Goal: Task Accomplishment & Management: Manage account settings

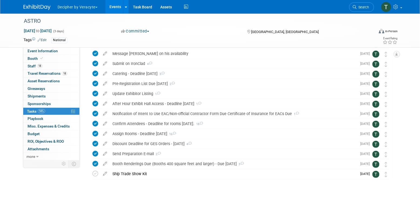
click at [117, 9] on link "Events" at bounding box center [115, 7] width 20 height 14
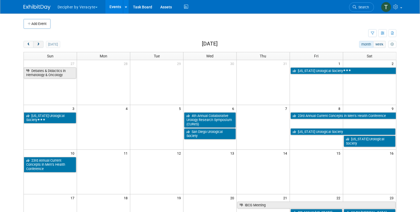
click at [38, 41] on button "next" at bounding box center [38, 44] width 10 height 7
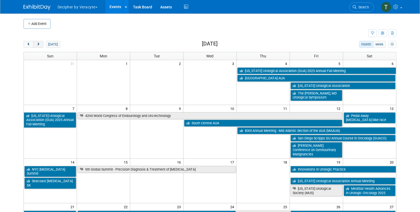
click at [33, 41] on button "next" at bounding box center [38, 44] width 10 height 7
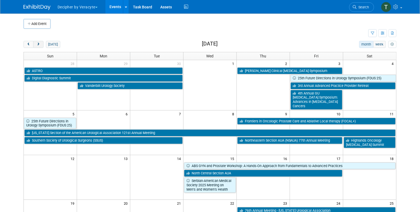
click at [33, 41] on button "next" at bounding box center [38, 44] width 10 height 7
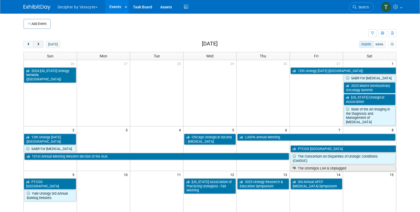
click at [33, 41] on button "next" at bounding box center [38, 44] width 10 height 7
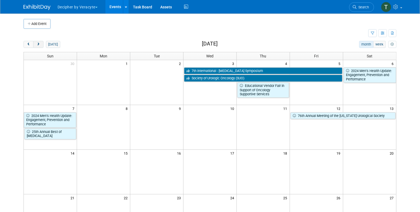
click at [33, 41] on button "next" at bounding box center [38, 44] width 10 height 7
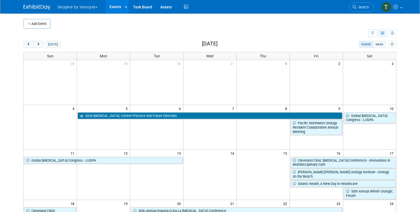
drag, startPoint x: 376, startPoint y: 34, endPoint x: 385, endPoint y: 33, distance: 8.7
click at [385, 33] on div "Show: All Events Just My Events Only show events that either I created, or I am…" at bounding box center [383, 33] width 28 height 9
click at [385, 33] on icon "button" at bounding box center [383, 34] width 4 height 4
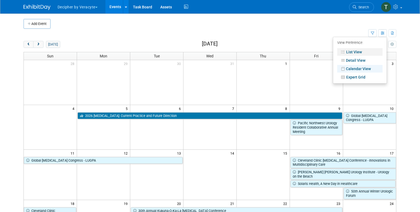
click at [363, 50] on link "List View" at bounding box center [360, 52] width 45 height 8
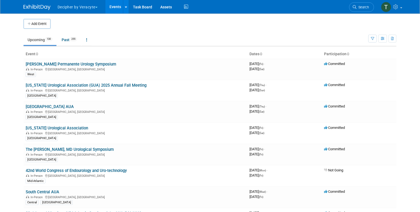
scroll to position [413, 0]
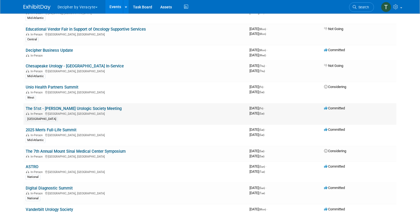
click at [117, 106] on link "The 51st - [PERSON_NAME] Urologic Society Meeting" at bounding box center [74, 108] width 96 height 5
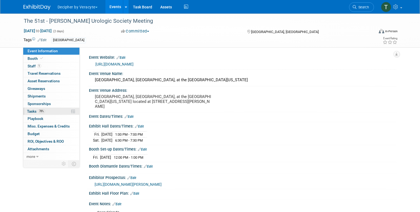
click at [65, 112] on link "78% Tasks 78%" at bounding box center [51, 111] width 56 height 7
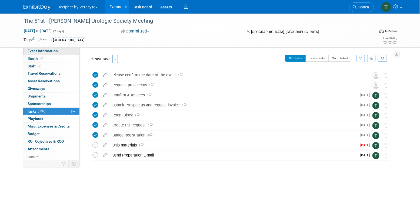
click at [68, 48] on link "Event Information" at bounding box center [51, 50] width 56 height 7
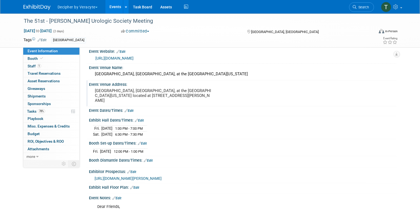
scroll to position [7, 0]
click at [118, 5] on link "Events" at bounding box center [115, 7] width 20 height 14
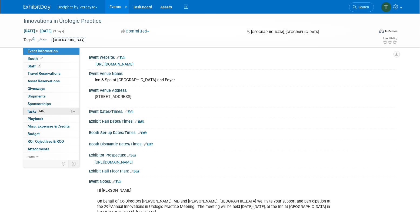
click at [46, 110] on link "64% Tasks 64%" at bounding box center [51, 111] width 56 height 7
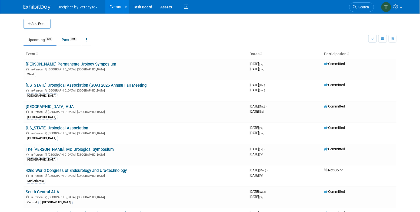
scroll to position [471, 0]
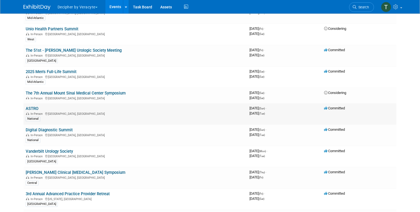
click at [34, 103] on td "ASTRO In-Person San Francisco, CA National" at bounding box center [136, 113] width 224 height 21
click at [34, 106] on link "ASTRO" at bounding box center [32, 108] width 13 height 5
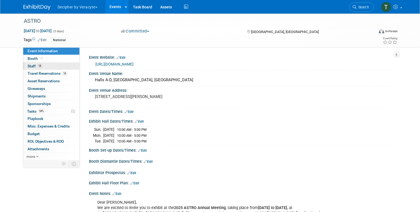
click at [50, 64] on link "18 Staff 18" at bounding box center [51, 65] width 56 height 7
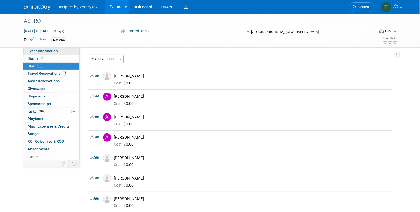
click at [52, 52] on span "Event Information" at bounding box center [43, 51] width 30 height 4
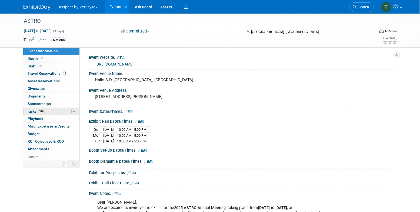
click at [60, 109] on link "94% Tasks 94%" at bounding box center [51, 111] width 56 height 7
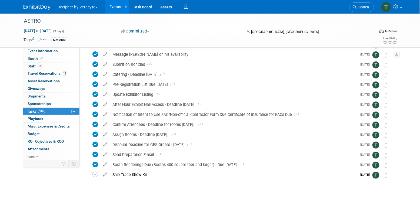
scroll to position [61, 0]
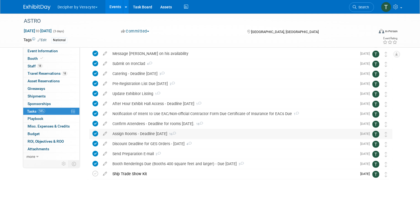
click at [141, 133] on div "Assign Rooms - Deadline August 8th 16" at bounding box center [234, 133] width 248 height 9
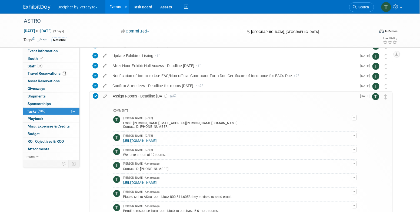
scroll to position [108, 0]
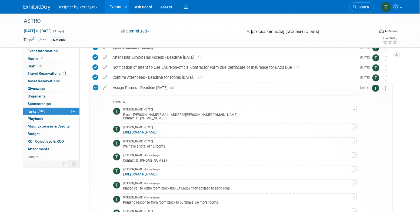
click at [158, 91] on div "Assign Rooms - Deadline August 8th 16" at bounding box center [233, 87] width 247 height 9
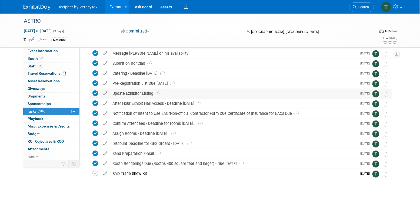
scroll to position [61, 0]
click at [162, 94] on div "Update Exhibitor Listing 1" at bounding box center [234, 93] width 248 height 9
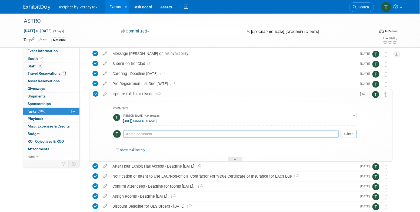
click at [157, 120] on link "https://astro25.myexpoonline.com/dashboard" at bounding box center [140, 121] width 34 height 4
click at [55, 68] on link "18 Staff 18" at bounding box center [51, 65] width 56 height 7
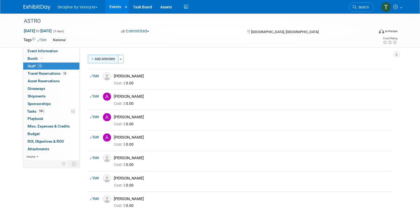
click at [97, 56] on button "Add Attendee" at bounding box center [103, 59] width 31 height 9
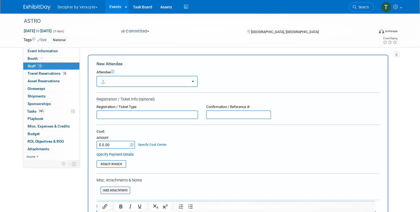
click at [115, 80] on button "button" at bounding box center [147, 81] width 101 height 11
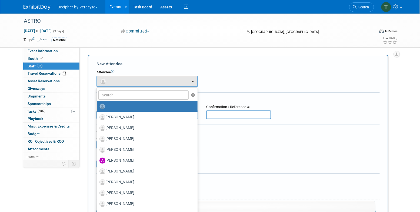
click at [116, 90] on ul "Adina Gerson-Gurwitz Alec Lindstrom Amy Wahba Amy Finstand Andrew Cala" at bounding box center [147, 195] width 101 height 216
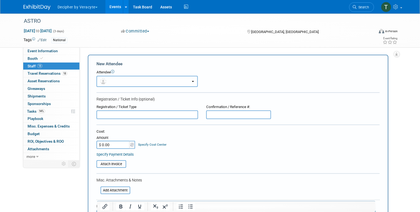
click at [111, 77] on button "button" at bounding box center [147, 81] width 101 height 11
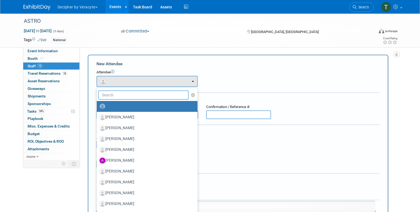
click at [111, 91] on input "text" at bounding box center [143, 94] width 91 height 9
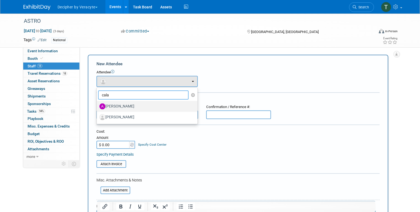
type input "cala"
click at [124, 110] on label "[PERSON_NAME]" at bounding box center [146, 106] width 93 height 9
click at [98, 107] on input "[PERSON_NAME]" at bounding box center [96, 106] width 4 height 4
select select "08c4c479-554c-4851-a666-f349c2a55e3f"
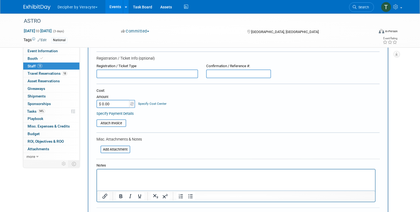
scroll to position [62, 0]
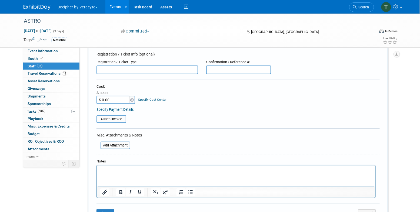
click at [108, 208] on div "Save Cancel" at bounding box center [238, 211] width 283 height 17
click at [108, 209] on button "Save" at bounding box center [106, 213] width 18 height 8
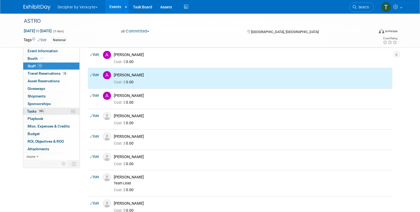
click at [53, 113] on link "94% Tasks 94%" at bounding box center [51, 111] width 56 height 7
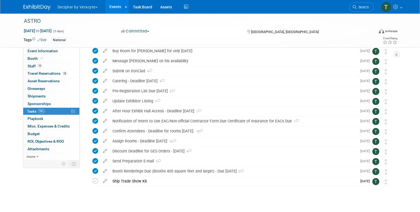
scroll to position [61, 0]
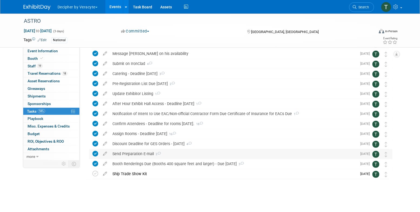
click at [137, 151] on div "Send Preparation E-mail 2" at bounding box center [234, 153] width 248 height 9
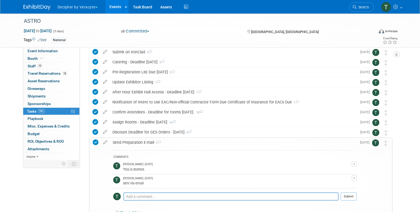
click at [137, 140] on div "Send Preparation E-mail 2" at bounding box center [233, 142] width 247 height 9
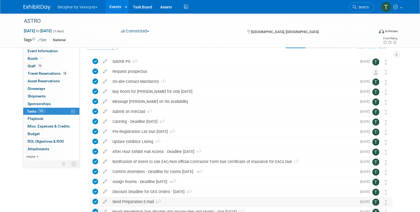
scroll to position [13, 0]
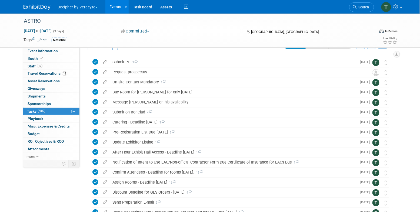
click at [116, 5] on link "Events" at bounding box center [115, 7] width 20 height 14
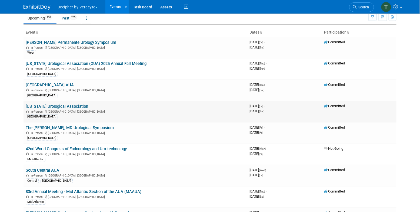
scroll to position [23, 0]
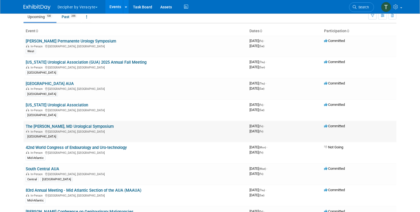
click at [111, 125] on link "The [PERSON_NAME], MD Urological Symposium" at bounding box center [70, 126] width 88 height 5
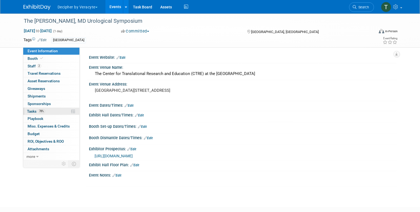
click at [62, 112] on link "78% Tasks 78%" at bounding box center [51, 111] width 56 height 7
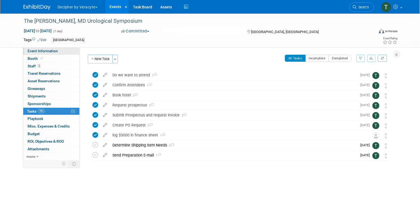
click at [59, 52] on link "Event Information" at bounding box center [51, 50] width 56 height 7
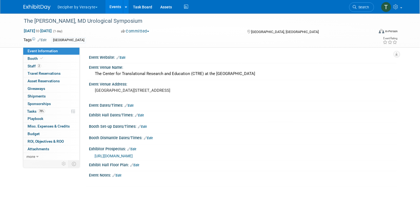
click at [150, 159] on div "https://veracyte365.sharepoint.com/:b:/r/sites/DecipherMKTG/Shared%20Documents/…" at bounding box center [244, 156] width 298 height 6
click at [133, 158] on span "https://veracyte365.sharepoint.com/:b:/r/sites/DecipherMKTG/Shared%20Documents/…" at bounding box center [114, 156] width 38 height 4
click at [131, 107] on link "Edit" at bounding box center [129, 106] width 9 height 4
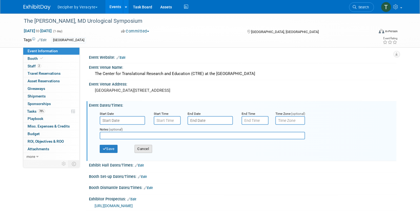
click at [144, 153] on button "Cancel" at bounding box center [144, 149] width 18 height 8
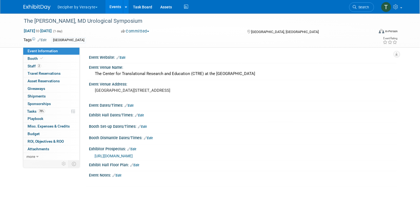
click at [146, 128] on link "Edit" at bounding box center [142, 127] width 9 height 4
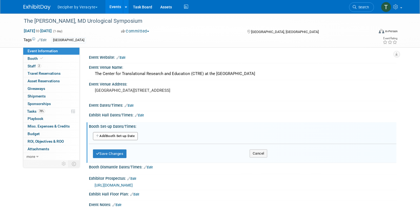
click at [129, 139] on button "Add Another Booth Set-up Date" at bounding box center [115, 136] width 45 height 8
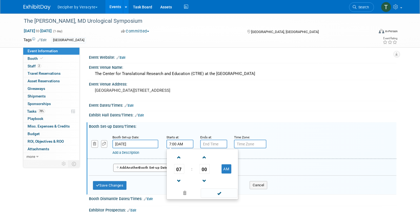
click at [173, 148] on input "7:00 AM" at bounding box center [180, 144] width 27 height 9
click at [179, 184] on span at bounding box center [178, 180] width 9 height 9
click at [206, 174] on span "00" at bounding box center [205, 169] width 10 height 10
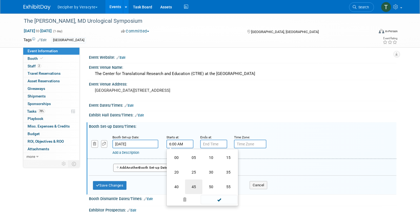
click at [195, 190] on td "45" at bounding box center [193, 186] width 17 height 15
type input "6:45 AM"
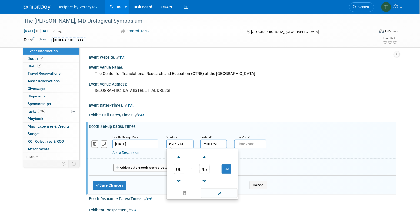
click at [205, 148] on input "7:00 PM" at bounding box center [213, 144] width 27 height 9
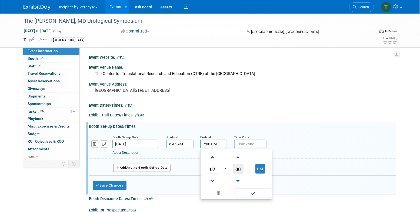
click at [238, 174] on span "00" at bounding box center [238, 169] width 10 height 10
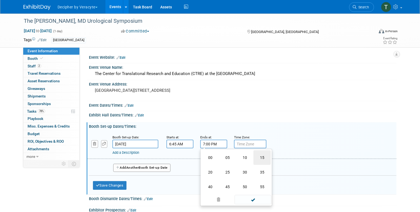
click at [263, 161] on td "15" at bounding box center [262, 157] width 17 height 15
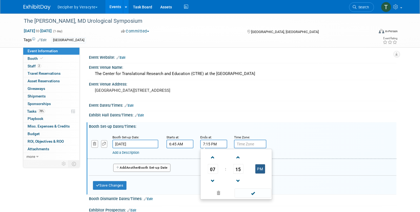
click at [260, 172] on button "PM" at bounding box center [261, 168] width 10 height 9
type input "7:15 AM"
click at [111, 194] on div "Booth Set-up Dates/Times: Edit Booth Set-up Date: Sep 5, 2025 Starts at: 6:45 A…" at bounding box center [242, 158] width 310 height 72
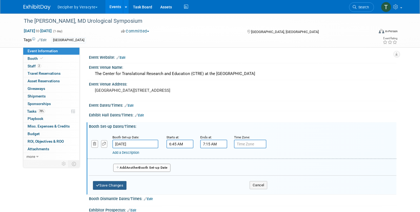
click at [112, 190] on button "Save Changes" at bounding box center [110, 185] width 34 height 9
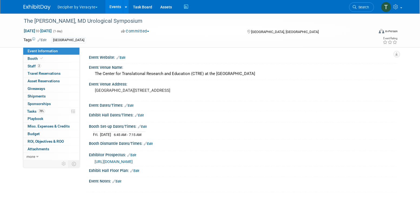
click at [143, 117] on link "Edit" at bounding box center [139, 115] width 9 height 4
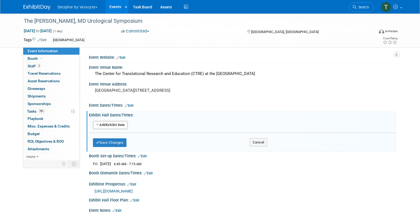
click at [125, 127] on button "Add Another Exhibit Date" at bounding box center [110, 125] width 35 height 8
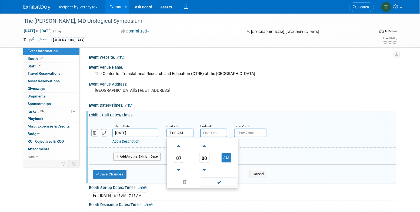
click at [173, 137] on input "7:00 AM" at bounding box center [180, 132] width 27 height 9
click at [203, 161] on span "00" at bounding box center [205, 158] width 10 height 10
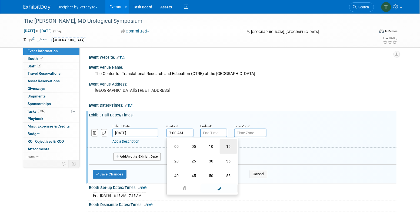
click at [226, 153] on td "15" at bounding box center [228, 146] width 17 height 15
type input "7:15 AM"
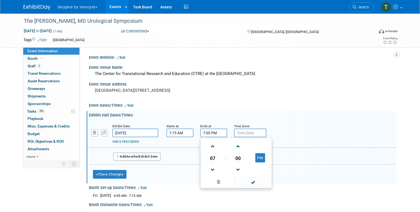
click at [223, 137] on input "7:00 PM" at bounding box center [213, 132] width 27 height 9
click at [213, 162] on span "07" at bounding box center [213, 158] width 10 height 10
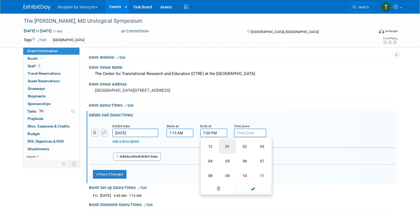
click at [227, 151] on td "01" at bounding box center [227, 146] width 17 height 15
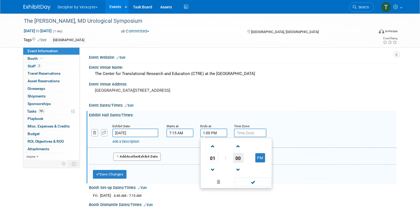
click at [239, 163] on span "00" at bounding box center [238, 158] width 10 height 10
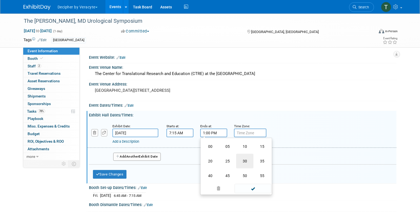
click at [244, 166] on td "30" at bounding box center [244, 161] width 17 height 15
type input "1:30 PM"
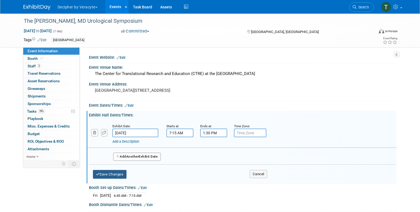
click at [124, 179] on button "Save Changes" at bounding box center [110, 174] width 34 height 9
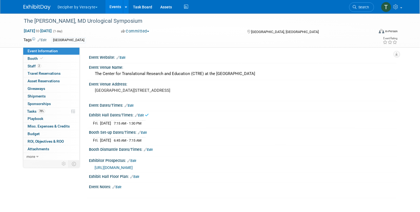
scroll to position [6, 0]
click at [149, 148] on link "Edit" at bounding box center [148, 150] width 9 height 4
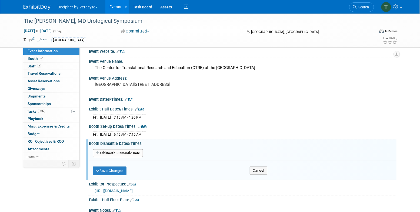
click at [129, 157] on button "Add Another Booth Dismantle Date" at bounding box center [118, 153] width 50 height 8
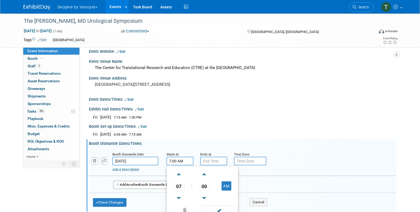
click at [180, 163] on input "7:00 AM" at bounding box center [180, 161] width 27 height 9
click at [178, 189] on span "07" at bounding box center [179, 186] width 10 height 10
click at [193, 177] on td "01" at bounding box center [193, 174] width 17 height 15
click at [222, 190] on button "AM" at bounding box center [227, 185] width 10 height 9
click at [205, 190] on span "00" at bounding box center [205, 186] width 10 height 10
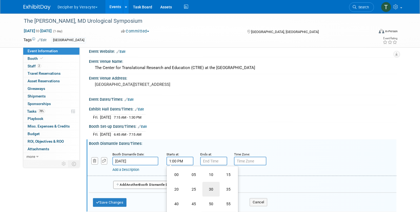
click at [212, 190] on td "30" at bounding box center [211, 189] width 17 height 15
type input "1:30 PM"
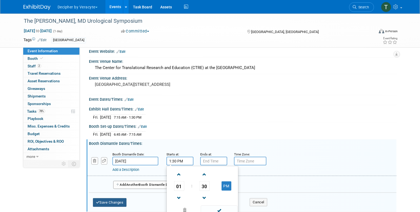
click at [124, 207] on button "Save Changes" at bounding box center [110, 202] width 34 height 9
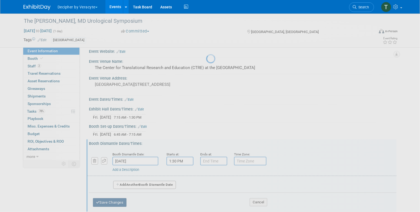
scroll to position [5, 0]
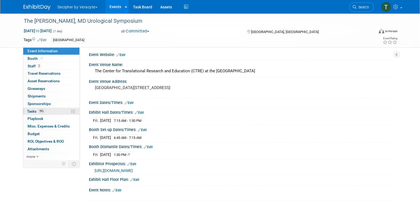
click at [65, 112] on link "78% Tasks 78%" at bounding box center [51, 111] width 56 height 7
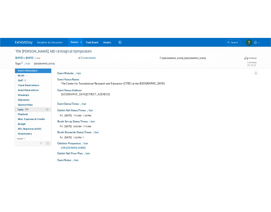
scroll to position [0, 0]
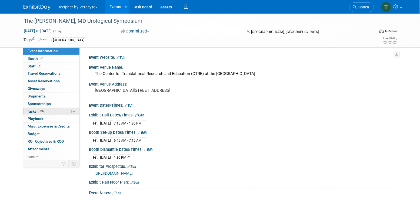
click at [65, 112] on link "78% Tasks 78%" at bounding box center [51, 111] width 56 height 7
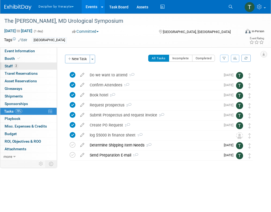
click at [29, 68] on link "2 Staff 2" at bounding box center [28, 65] width 56 height 7
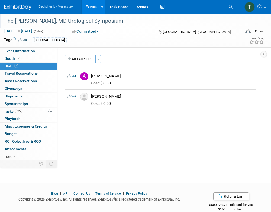
click at [97, 23] on div "The [PERSON_NAME], MD Urological Symposium" at bounding box center [119, 21] width 235 height 10
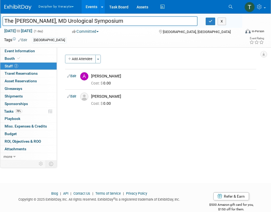
click at [97, 23] on input "The [PERSON_NAME], MD Urological Symposium" at bounding box center [99, 20] width 195 height 9
click at [47, 54] on link "Event Information" at bounding box center [28, 50] width 56 height 7
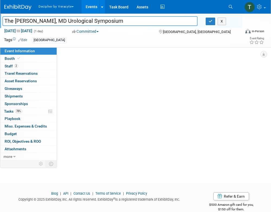
click at [47, 54] on link "Event Information" at bounding box center [28, 50] width 56 height 7
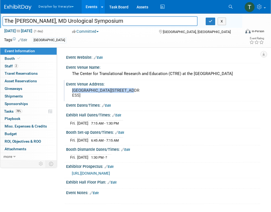
drag, startPoint x: 130, startPoint y: 91, endPoint x: 68, endPoint y: 89, distance: 62.5
click at [68, 89] on div "Loyola Medicine Main Campus 2160 S. First Avenue Maywood, IL 60153" at bounding box center [106, 93] width 81 height 13
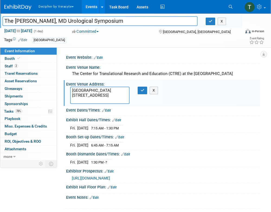
click at [120, 91] on textarea "Loyola Medicine Main Campus 2160 S. First Avenue Maywood, IL 60153" at bounding box center [99, 95] width 59 height 17
click at [111, 98] on textarea "Loyola Medicine Main Campus 2160 S. First Avenue Maywood, IL 60153" at bounding box center [99, 95] width 59 height 17
drag, startPoint x: 112, startPoint y: 99, endPoint x: 70, endPoint y: 90, distance: 42.8
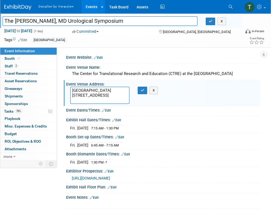
click at [70, 90] on textarea "Loyola Medicine Main Campus 2160 S. First Avenue Maywood, IL 60153" at bounding box center [99, 95] width 59 height 17
click at [211, 25] on button "button" at bounding box center [210, 22] width 10 height 8
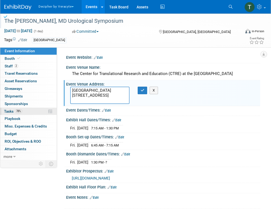
click at [37, 108] on link "78% Tasks 78%" at bounding box center [28, 111] width 56 height 7
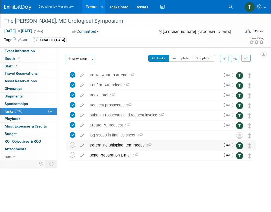
click at [134, 144] on div "Determine Shipping Item Needs 2" at bounding box center [153, 144] width 133 height 9
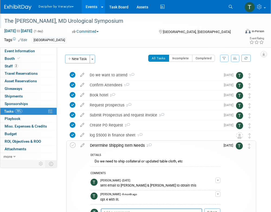
click at [134, 147] on div "Determine Shipping Item Needs 2" at bounding box center [153, 145] width 133 height 9
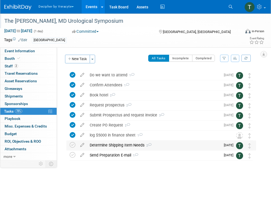
click at [134, 147] on div "Determine Shipping Item Needs 2" at bounding box center [153, 144] width 133 height 9
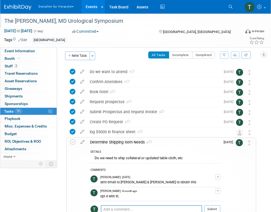
scroll to position [4, 0]
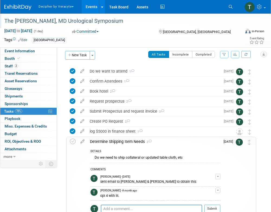
click at [133, 141] on div "Determine Shipping Item Needs 2" at bounding box center [153, 141] width 133 height 9
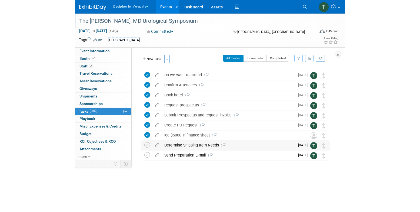
scroll to position [0, 0]
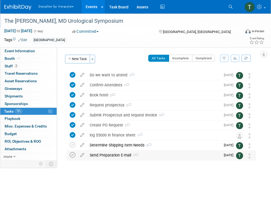
click at [72, 157] on icon at bounding box center [73, 155] width 6 height 6
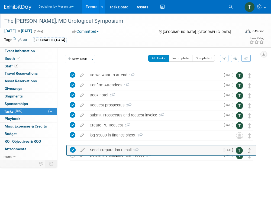
drag, startPoint x: 248, startPoint y: 156, endPoint x: 248, endPoint y: 148, distance: 8.4
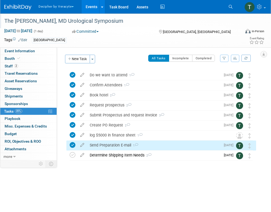
click at [155, 147] on div "Send Preparation E-mail 1" at bounding box center [153, 144] width 133 height 9
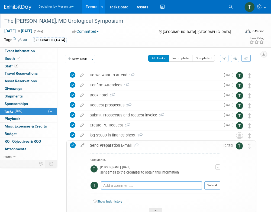
click at [138, 184] on textarea at bounding box center [151, 185] width 101 height 8
type textarea "sent via email"
click at [212, 184] on button "Submit" at bounding box center [212, 185] width 16 height 8
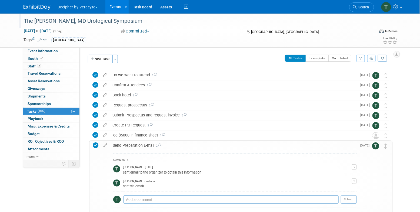
click at [114, 8] on link "Events" at bounding box center [115, 7] width 20 height 14
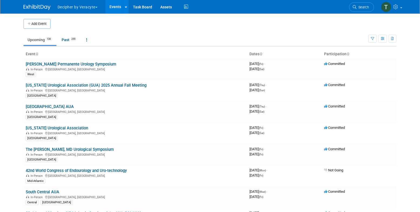
scroll to position [1291, 0]
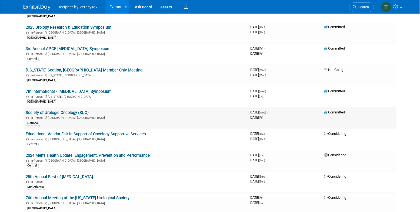
click at [57, 110] on link "Society of Urologic Oncology (SUO)" at bounding box center [57, 112] width 63 height 5
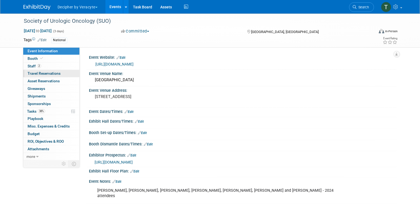
click at [64, 71] on link "0 Travel Reservations 0" at bounding box center [51, 73] width 56 height 7
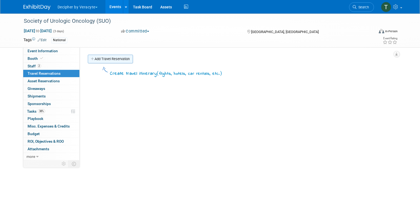
click at [104, 55] on link "Add Travel Reservation" at bounding box center [110, 59] width 45 height 9
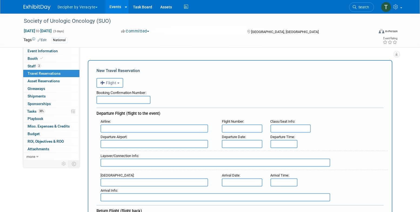
click at [106, 57] on body "Decipher by Veracyte Explore: My Workspaces 2 Go to Workspace: Corporate Events…" at bounding box center [210, 106] width 420 height 212
click at [112, 83] on span "Flight" at bounding box center [108, 83] width 16 height 4
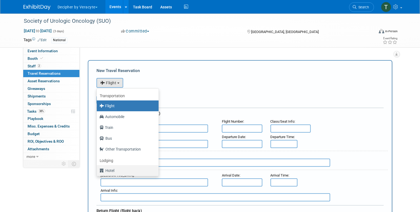
click at [114, 169] on label "Hotel" at bounding box center [127, 170] width 54 height 9
click at [98, 169] on input "Hotel" at bounding box center [96, 170] width 4 height 4
select select "6"
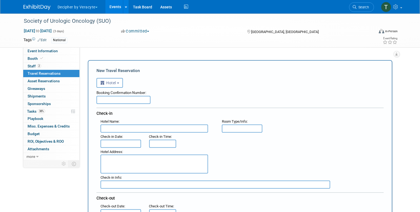
click at [128, 98] on input "text" at bounding box center [124, 100] width 54 height 8
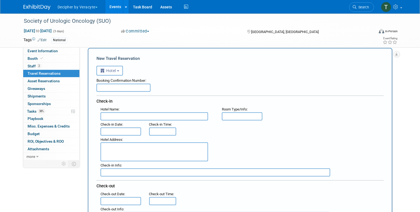
scroll to position [12, 0]
paste input "776.79"
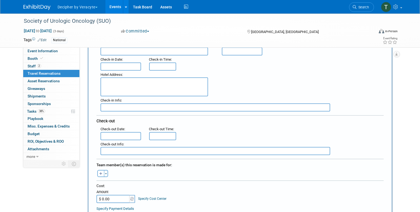
scroll to position [81, 0]
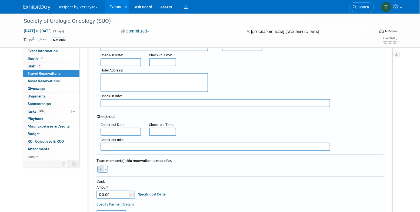
type input "776.79"
click at [99, 167] on button "button" at bounding box center [100, 169] width 7 height 7
select select
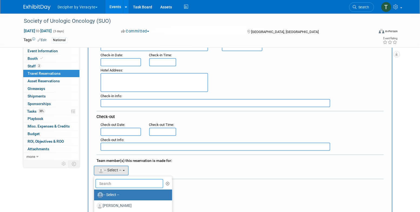
click at [119, 179] on input "text" at bounding box center [129, 183] width 68 height 9
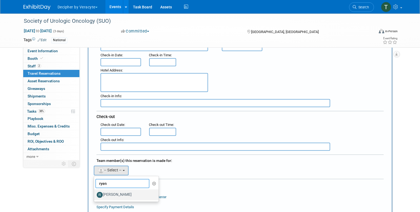
type input "ryen"
click at [122, 193] on label "[PERSON_NAME]" at bounding box center [125, 194] width 57 height 9
click at [95, 193] on input "[PERSON_NAME]" at bounding box center [93, 194] width 4 height 4
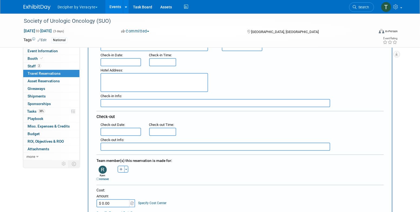
scroll to position [129, 0]
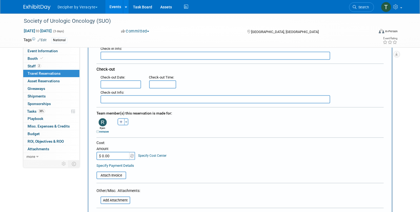
click at [114, 156] on input "$ 0.00" at bounding box center [114, 156] width 34 height 8
paste input "776.79"
type input "$ 776.79"
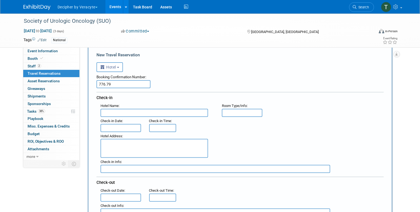
scroll to position [15, 0]
click at [122, 82] on input "776.79" at bounding box center [124, 85] width 54 height 8
click at [120, 113] on input "text" at bounding box center [155, 114] width 108 height 8
paste input "Sheraton Phoenix Downtown"
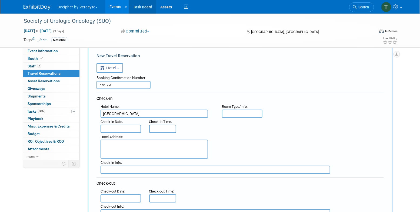
type input "Sheraton Phoenix Downtown"
click at [117, 85] on input "776.79" at bounding box center [124, 85] width 54 height 8
paste input "1YN4IO32"
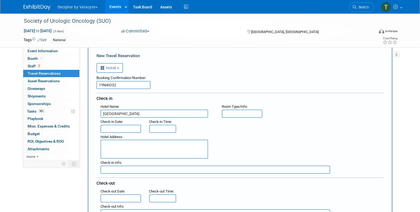
type input "1YN4IO32"
click at [119, 127] on input "text" at bounding box center [121, 129] width 41 height 8
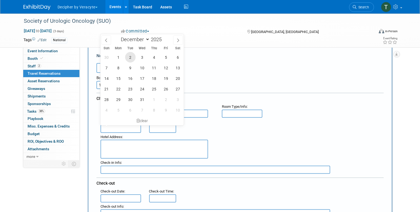
click at [132, 57] on span "2" at bounding box center [130, 57] width 11 height 11
type input "Dec 2, 2025"
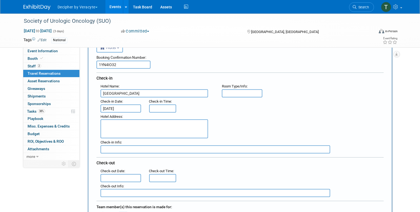
scroll to position [43, 0]
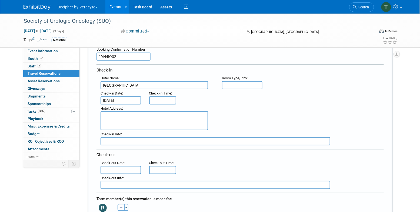
click at [129, 170] on input "text" at bounding box center [121, 170] width 41 height 8
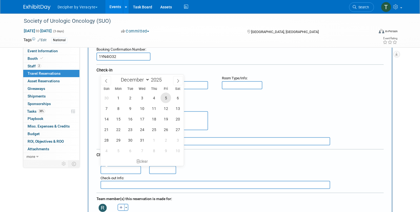
click at [163, 100] on span "5" at bounding box center [166, 98] width 11 height 11
type input "Dec 5, 2025"
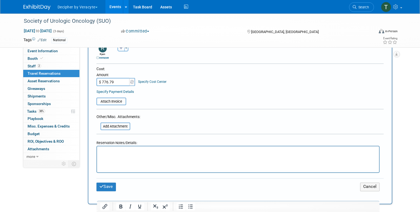
scroll to position [216, 0]
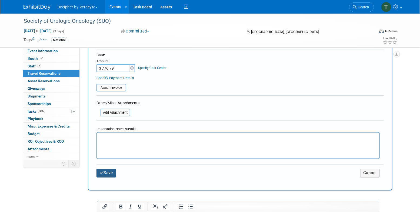
click at [113, 172] on button "Save" at bounding box center [106, 173] width 19 height 8
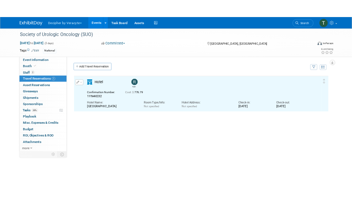
scroll to position [0, 0]
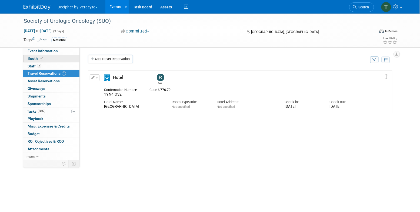
click at [45, 62] on link "Booth" at bounding box center [51, 58] width 56 height 7
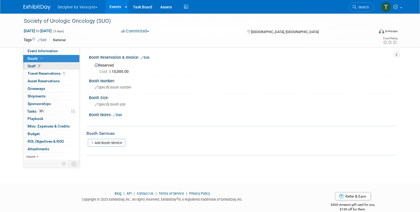
click at [48, 65] on link "2 Staff 2" at bounding box center [51, 65] width 56 height 7
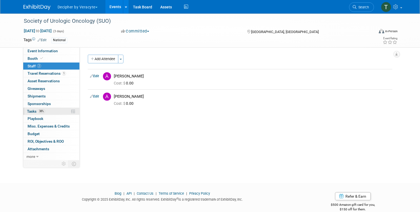
click at [60, 113] on link "38% Tasks 38%" at bounding box center [51, 111] width 56 height 7
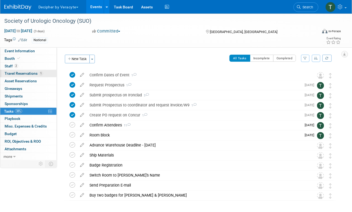
click at [34, 74] on span "Travel Reservations 1" at bounding box center [24, 73] width 38 height 4
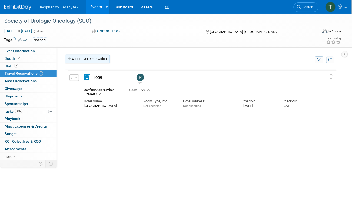
click at [82, 55] on link "Add Travel Reservation" at bounding box center [87, 59] width 45 height 9
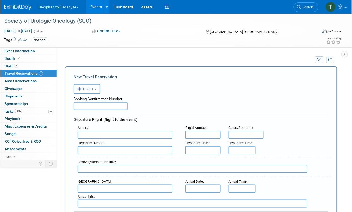
click at [88, 90] on span "Flight" at bounding box center [85, 89] width 16 height 4
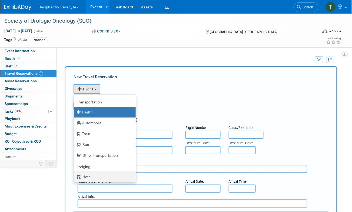
click at [84, 180] on label "Hotel" at bounding box center [104, 176] width 54 height 9
click at [75, 178] on input "Hotel" at bounding box center [73, 176] width 4 height 4
select select "6"
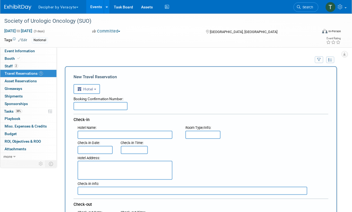
click at [102, 103] on input "text" at bounding box center [101, 106] width 54 height 8
paste input "EPYEUYLS"
type input "EPYEUYLS"
click at [103, 135] on input "text" at bounding box center [125, 135] width 95 height 8
paste input "Sheraton Phoenix Downtown"
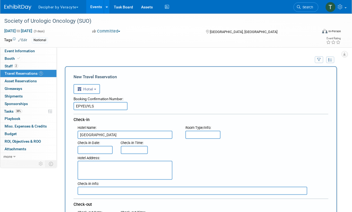
type input "Sheraton Phoenix Downtown"
click at [100, 147] on input "text" at bounding box center [95, 150] width 35 height 8
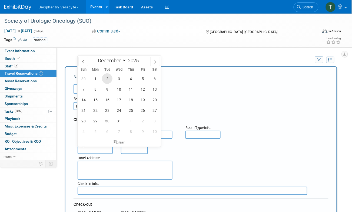
click at [108, 76] on span "2" at bounding box center [107, 78] width 11 height 11
type input "Dec 2, 2025"
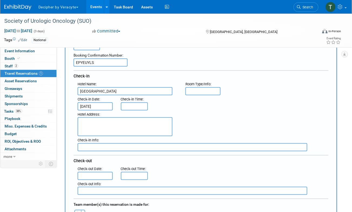
scroll to position [62, 0]
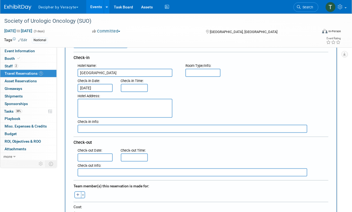
click at [95, 154] on input "text" at bounding box center [95, 157] width 35 height 8
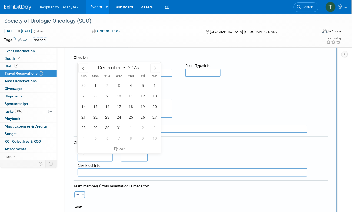
click at [138, 87] on div "30 1 2 3 4 5 6 7 8 9 10 11 12 13 14 15 16 17 18 19 20 21 22 23 24 25 26 27 28 2…" at bounding box center [119, 111] width 83 height 63
click at [143, 84] on span "5" at bounding box center [143, 85] width 11 height 11
type input "Dec 5, 2025"
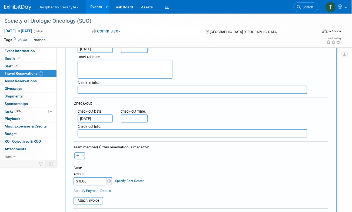
scroll to position [101, 0]
click at [79, 154] on icon "button" at bounding box center [77, 156] width 3 height 4
select select
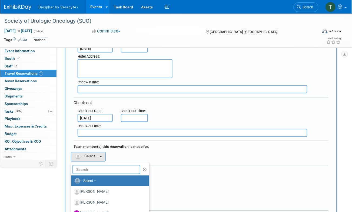
click at [88, 166] on input "text" at bounding box center [106, 169] width 68 height 9
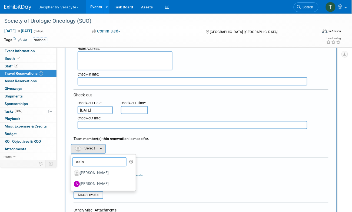
scroll to position [112, 0]
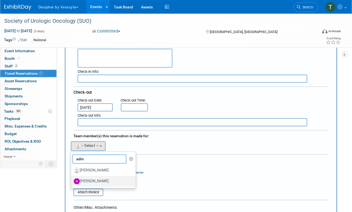
type input "adin"
click at [93, 183] on label "[PERSON_NAME]" at bounding box center [102, 181] width 57 height 9
click at [72, 182] on input "[PERSON_NAME]" at bounding box center [70, 181] width 4 height 4
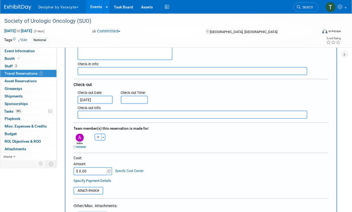
scroll to position [122, 0]
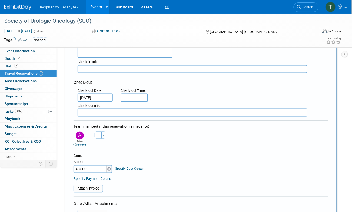
click at [80, 143] on link "remove" at bounding box center [79, 145] width 13 height 4
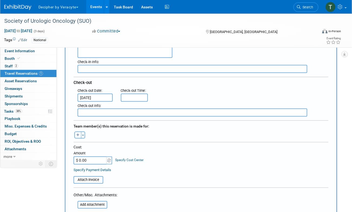
click at [77, 136] on button "button" at bounding box center [77, 134] width 7 height 7
select select
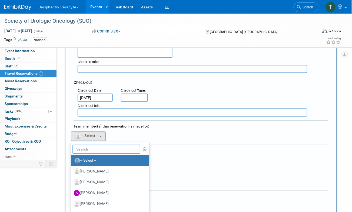
click at [93, 145] on input "text" at bounding box center [106, 149] width 68 height 9
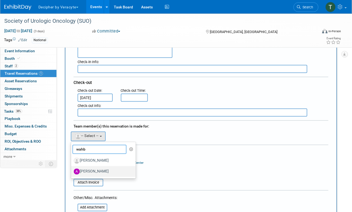
type input "wahb"
click at [92, 170] on label "[PERSON_NAME]" at bounding box center [102, 171] width 57 height 9
click at [72, 170] on input "[PERSON_NAME]" at bounding box center [70, 171] width 4 height 4
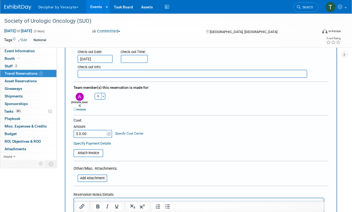
scroll to position [163, 0]
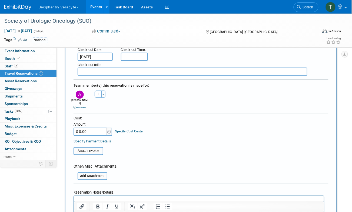
click at [94, 128] on input "$ 0.00" at bounding box center [91, 132] width 34 height 8
paste input "776.79"
type input "$ 776.79"
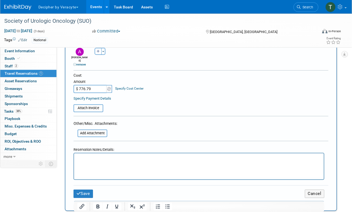
scroll to position [206, 0]
click at [86, 189] on button "Save" at bounding box center [83, 193] width 19 height 8
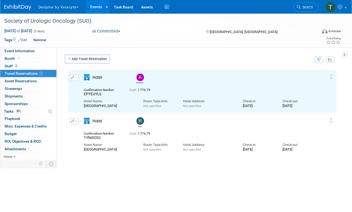
scroll to position [0, 0]
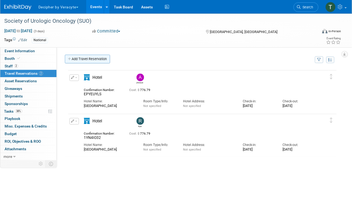
click at [79, 61] on link "Add Travel Reservation" at bounding box center [87, 59] width 45 height 9
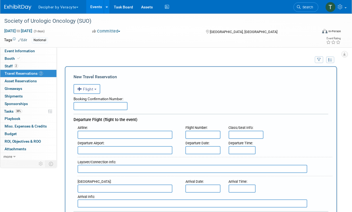
click at [89, 85] on button "Flight" at bounding box center [87, 89] width 27 height 10
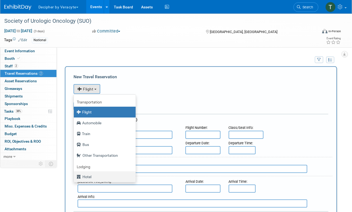
click at [88, 174] on label "Hotel" at bounding box center [104, 176] width 54 height 9
click at [75, 174] on input "Hotel" at bounding box center [73, 176] width 4 height 4
select select "6"
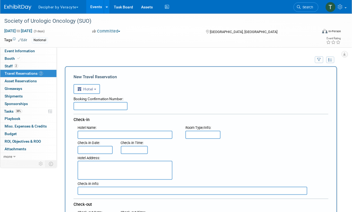
click at [88, 106] on input "text" at bounding box center [101, 106] width 54 height 8
paste input "POTMFJ7X"
type input "POTMFJ7X"
click at [111, 132] on input "text" at bounding box center [125, 135] width 95 height 8
paste input "Sheraton Phoenix Downtown"
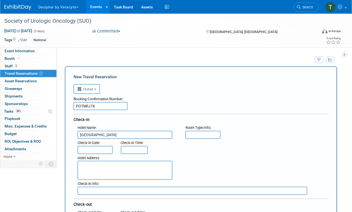
type input "Sheraton Phoenix Downtown"
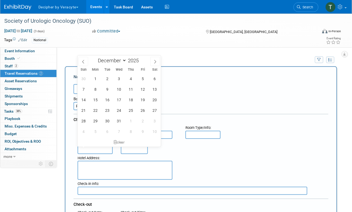
click at [98, 149] on input "text" at bounding box center [95, 150] width 35 height 8
click at [117, 79] on span "3" at bounding box center [119, 78] width 11 height 11
type input "Dec 3, 2025"
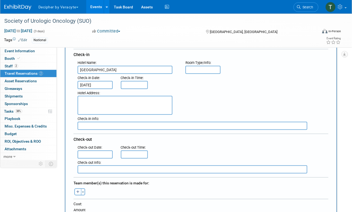
scroll to position [66, 0]
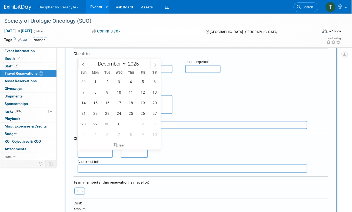
click at [98, 150] on input "text" at bounding box center [95, 154] width 35 height 8
click at [142, 82] on span "5" at bounding box center [143, 81] width 11 height 11
type input "Dec 5, 2025"
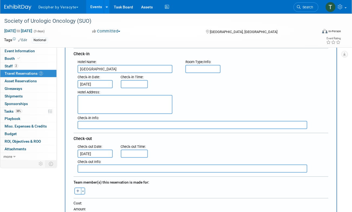
click at [75, 190] on button "button" at bounding box center [77, 190] width 7 height 7
select select
click at [89, 203] on input "text" at bounding box center [106, 205] width 68 height 9
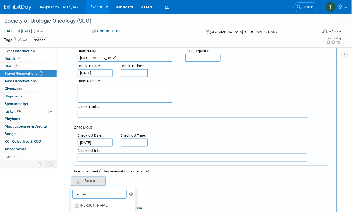
scroll to position [85, 0]
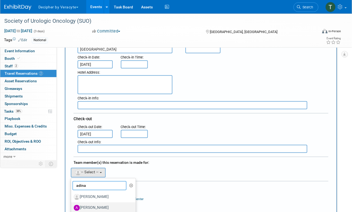
type input "adina"
click at [89, 208] on label "[PERSON_NAME]" at bounding box center [102, 207] width 57 height 9
click at [72, 208] on input "[PERSON_NAME]" at bounding box center [70, 207] width 4 height 4
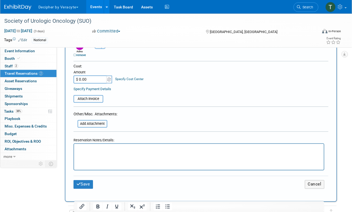
scroll to position [214, 0]
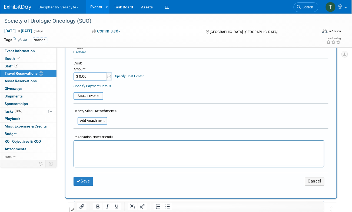
click at [95, 73] on input "$ 0.00" at bounding box center [91, 76] width 34 height 8
paste input "517.86"
type input "$ 517.86"
click at [85, 177] on button "Save" at bounding box center [83, 181] width 19 height 8
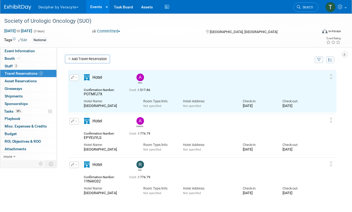
scroll to position [0, 0]
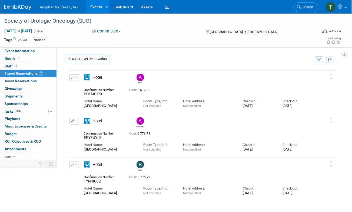
click at [83, 65] on td "Add Travel Reservation" at bounding box center [187, 61] width 253 height 12
click at [83, 60] on link "Add Travel Reservation" at bounding box center [87, 59] width 45 height 9
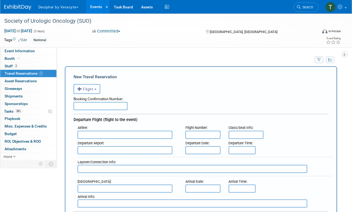
click at [93, 87] on span "Flight" at bounding box center [85, 89] width 16 height 4
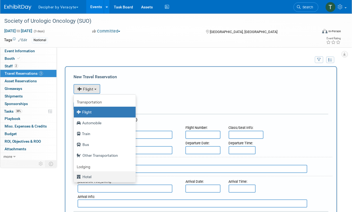
click at [93, 177] on label "Hotel" at bounding box center [104, 176] width 54 height 9
click at [75, 177] on input "Hotel" at bounding box center [73, 176] width 4 height 4
select select "6"
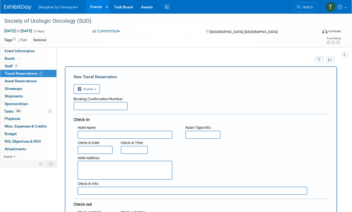
click at [90, 104] on input "text" at bounding box center [101, 106] width 54 height 8
paste input "WT9DHEP9"
type input "WT9DHEP9"
click at [98, 131] on input "text" at bounding box center [125, 135] width 95 height 8
paste input "Sheraton Phoenix Downtown"
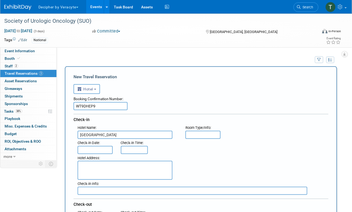
type input "Sheraton Phoenix Downtown"
click at [100, 152] on input "text" at bounding box center [95, 150] width 35 height 8
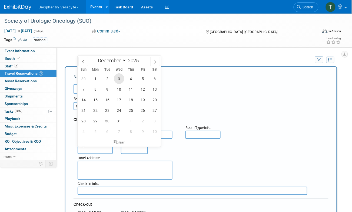
click at [117, 80] on span "3" at bounding box center [119, 78] width 11 height 11
type input "Dec 3, 2025"
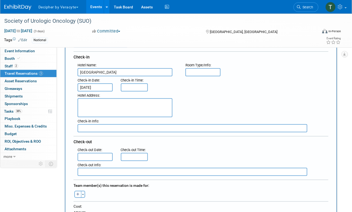
scroll to position [63, 0]
click at [104, 151] on div "Check-out Date :" at bounding box center [95, 150] width 35 height 6
click at [104, 156] on input "text" at bounding box center [95, 157] width 35 height 8
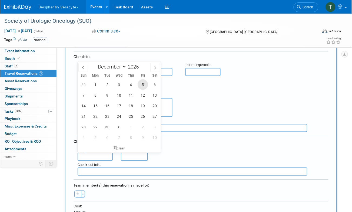
click at [146, 81] on span "5" at bounding box center [143, 84] width 11 height 11
type input "Dec 5, 2025"
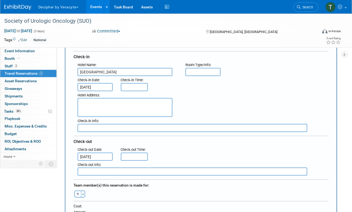
click at [77, 193] on icon "button" at bounding box center [77, 195] width 3 height 4
select select
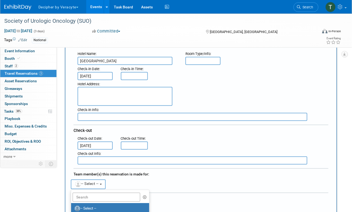
scroll to position [77, 0]
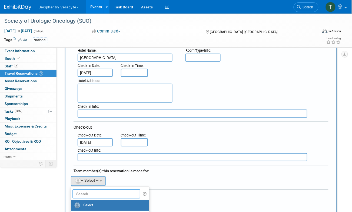
click at [87, 191] on input "text" at bounding box center [106, 193] width 68 height 9
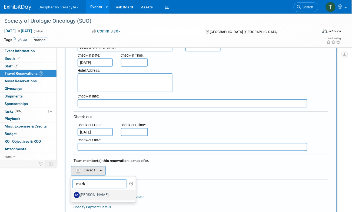
type input "mark"
click at [90, 196] on label "Mark Brennan" at bounding box center [102, 195] width 57 height 9
click at [72, 196] on input "Mark Brennan" at bounding box center [70, 195] width 4 height 4
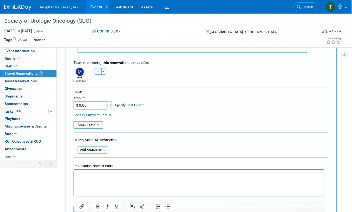
scroll to position [186, 0]
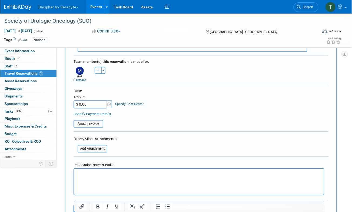
click at [94, 103] on input "$ 0.00" at bounding box center [91, 104] width 34 height 8
paste input "517.86"
type input "$ 517.86"
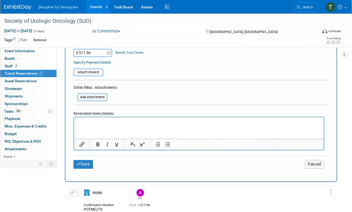
scroll to position [246, 0]
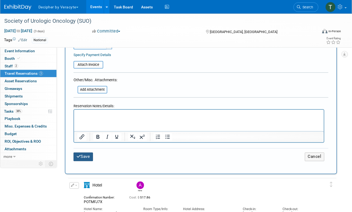
click at [84, 155] on button "Save" at bounding box center [83, 156] width 19 height 8
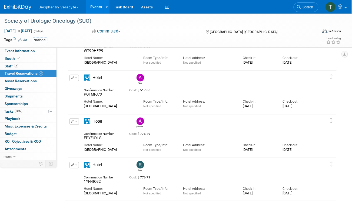
scroll to position [0, 0]
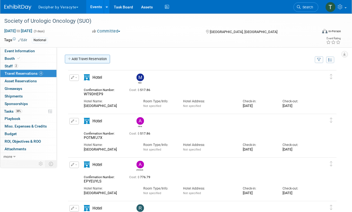
click at [80, 57] on link "Add Travel Reservation" at bounding box center [87, 59] width 45 height 9
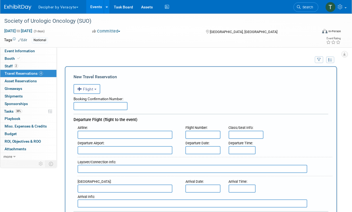
click at [93, 89] on span "Flight" at bounding box center [85, 89] width 16 height 4
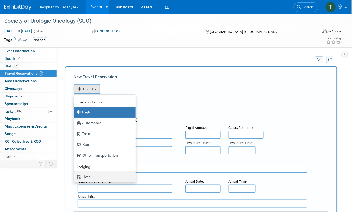
click at [91, 175] on label "Hotel" at bounding box center [104, 176] width 54 height 9
click at [75, 175] on input "Hotel" at bounding box center [73, 176] width 4 height 4
select select "6"
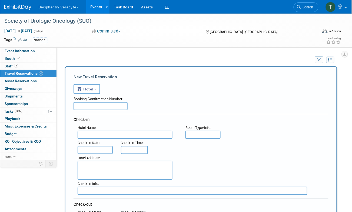
click at [98, 106] on input "text" at bounding box center [101, 106] width 54 height 8
paste input "OYW1537Q"
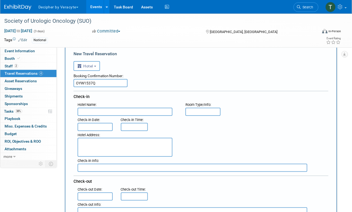
scroll to position [29, 0]
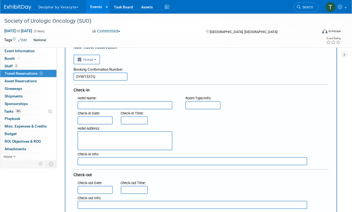
type input "OYW1537Q"
click at [112, 104] on input "text" at bounding box center [125, 105] width 95 height 8
paste input "Sheraton Phoenix Downtown"
type input "Sheraton Phoenix Downtown"
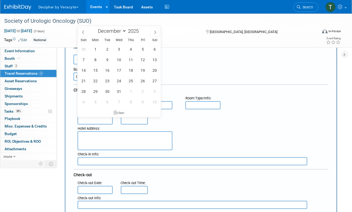
click at [100, 123] on input "text" at bounding box center [95, 120] width 35 height 8
click at [119, 50] on span "3" at bounding box center [119, 49] width 11 height 11
type input "Dec 3, 2025"
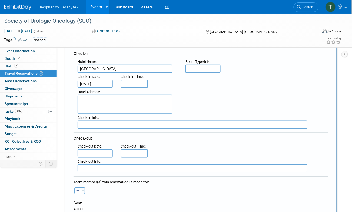
scroll to position [70, 0]
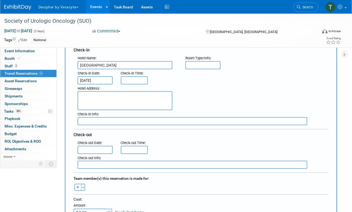
click at [100, 154] on div "Check-out Info :" at bounding box center [203, 161] width 259 height 15
click at [100, 152] on input "text" at bounding box center [95, 150] width 35 height 8
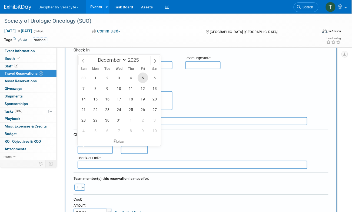
click at [142, 80] on span "5" at bounding box center [143, 77] width 11 height 11
type input "Dec 5, 2025"
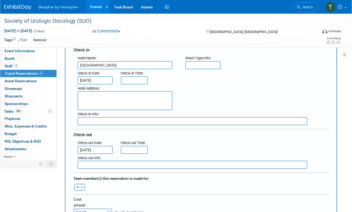
click at [77, 187] on icon "button" at bounding box center [77, 188] width 3 height 4
select select
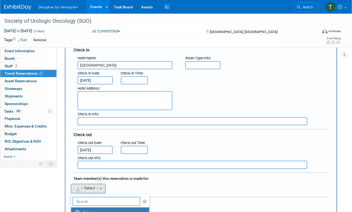
click at [98, 202] on input "text" at bounding box center [106, 201] width 68 height 9
type input "m"
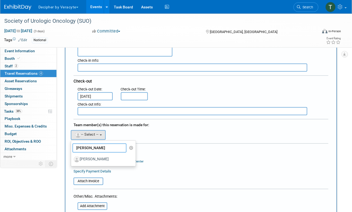
scroll to position [123, 0]
type input "thomas"
click at [110, 160] on label "Jeffrey Thomas" at bounding box center [102, 159] width 57 height 9
click at [72, 160] on input "Jeffrey Thomas" at bounding box center [70, 159] width 4 height 4
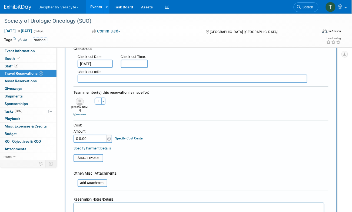
scroll to position [156, 0]
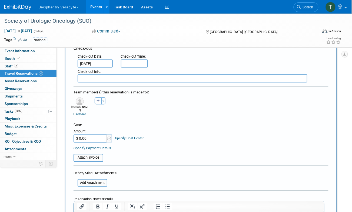
click at [88, 136] on input "$ 0.00" at bounding box center [91, 138] width 34 height 8
paste input "517.86"
type input "$ 517.86"
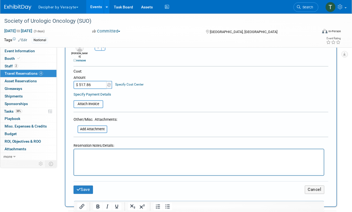
scroll to position [214, 0]
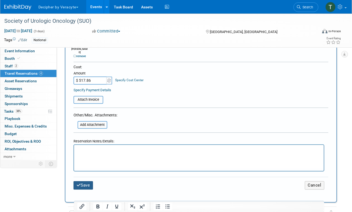
click at [86, 181] on button "Save" at bounding box center [83, 185] width 19 height 8
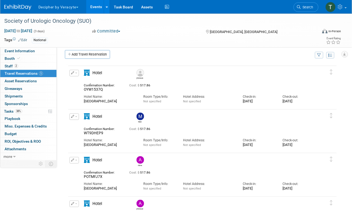
scroll to position [0, 0]
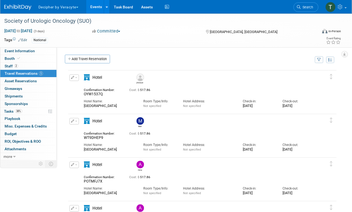
click at [94, 9] on link "Events" at bounding box center [96, 7] width 20 height 14
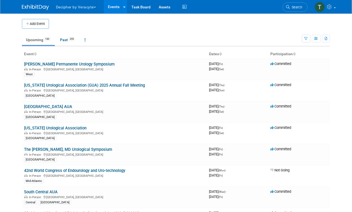
scroll to position [492, 0]
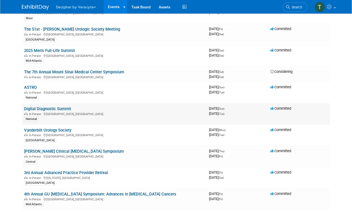
click at [60, 106] on link "Digital Diagnostic Summit" at bounding box center [47, 108] width 47 height 5
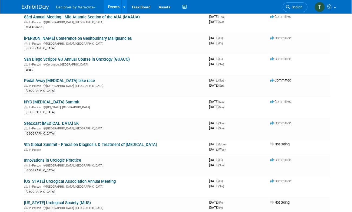
scroll to position [640, 0]
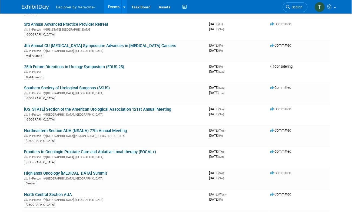
click at [33, 107] on link "[US_STATE] Section of the American Urological Association 121st Annual Meeting" at bounding box center [97, 109] width 147 height 5
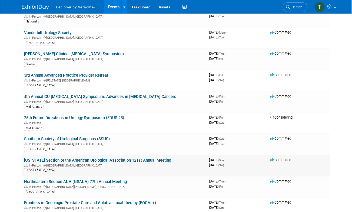
scroll to position [1164, 0]
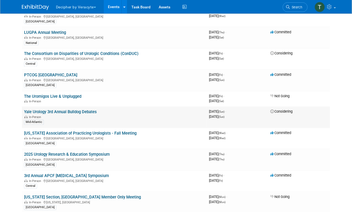
click at [98, 107] on td "Yale Urology 3rd Annual Bulldog Debates In-Person Mid-Atlantic" at bounding box center [114, 117] width 185 height 21
click at [92, 110] on link "Yale Urology 3rd Annual Bulldog Debates" at bounding box center [60, 112] width 73 height 5
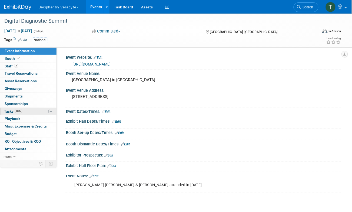
click at [32, 110] on link "89% Tasks 89%" at bounding box center [28, 111] width 56 height 7
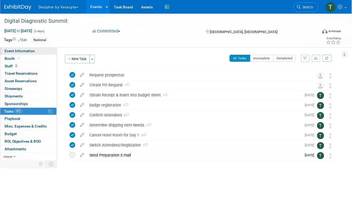
click at [42, 51] on link "Event Information" at bounding box center [28, 50] width 56 height 7
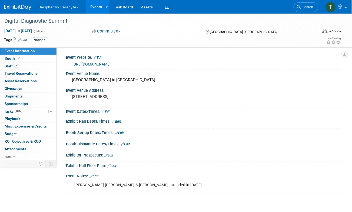
click at [113, 67] on div "[URL][DOMAIN_NAME]" at bounding box center [204, 64] width 265 height 6
click at [111, 66] on link "[URL][DOMAIN_NAME]" at bounding box center [91, 64] width 38 height 4
click at [29, 108] on link "89% Tasks 89%" at bounding box center [28, 111] width 56 height 7
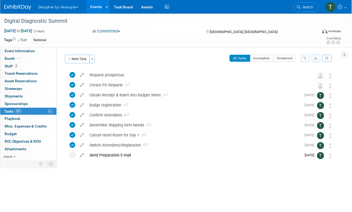
click at [71, 64] on div "New Task Toggle Dropdown Create a new task for this event Copy tasks from anoth…" at bounding box center [81, 61] width 34 height 13
click at [75, 58] on button "New Task" at bounding box center [77, 59] width 25 height 9
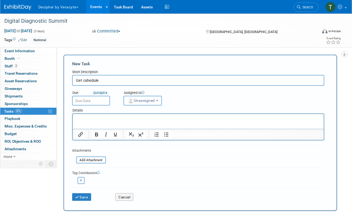
click at [90, 80] on input "Get cshedule" at bounding box center [198, 80] width 252 height 11
type input "Get schedule"
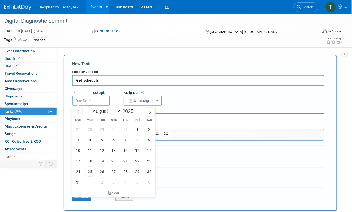
click at [91, 99] on input "text" at bounding box center [91, 101] width 38 height 10
click at [117, 170] on span "27" at bounding box center [113, 171] width 11 height 11
type input "[DATE]"
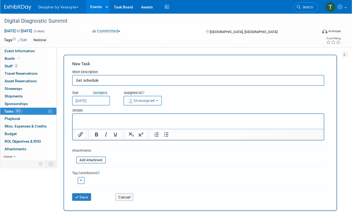
click at [146, 102] on span "Unassigned" at bounding box center [141, 100] width 28 height 4
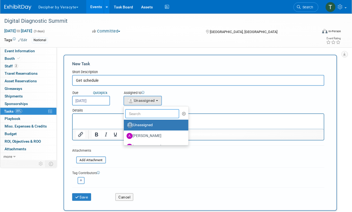
click at [146, 110] on input "text" at bounding box center [152, 113] width 54 height 9
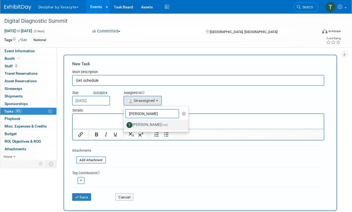
type input "[PERSON_NAME]"
click at [137, 124] on label "[PERSON_NAME] (me)" at bounding box center [155, 125] width 57 height 9
click at [125, 124] on input "[PERSON_NAME] (me)" at bounding box center [123, 125] width 4 height 4
select select "3ceeba8c-a19a-4597-a609-6fba7c9a515a"
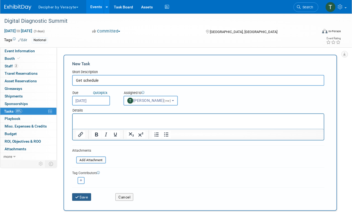
click at [90, 195] on button "Save" at bounding box center [81, 197] width 19 height 8
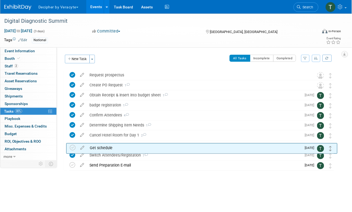
drag, startPoint x: 331, startPoint y: 75, endPoint x: 330, endPoint y: 148, distance: 72.5
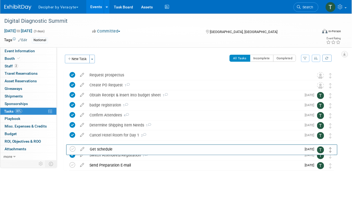
drag, startPoint x: 330, startPoint y: 147, endPoint x: 330, endPoint y: 156, distance: 8.7
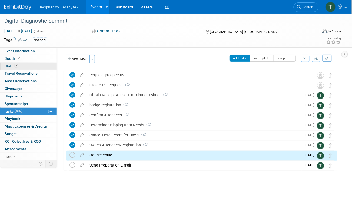
click at [41, 69] on link "2 Staff 2" at bounding box center [28, 65] width 56 height 7
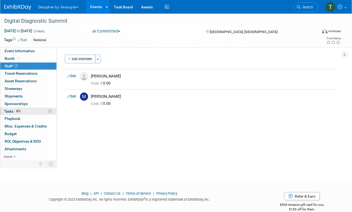
click at [30, 111] on link "80% Tasks 80%" at bounding box center [28, 111] width 56 height 7
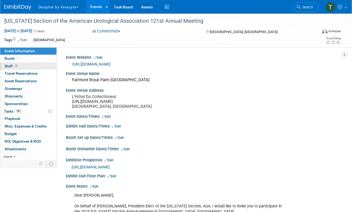
click at [24, 64] on link "2 Staff 2" at bounding box center [28, 65] width 56 height 7
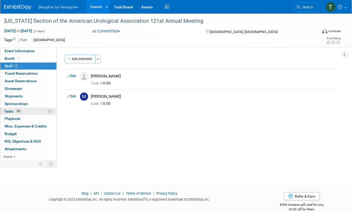
click at [27, 113] on link "78% Tasks 78%" at bounding box center [28, 111] width 56 height 7
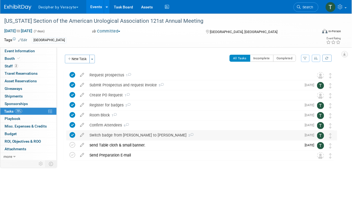
click at [116, 135] on div "Switch badge from Travis to Cory 2" at bounding box center [194, 134] width 215 height 9
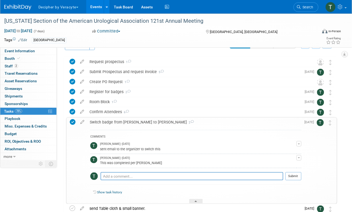
scroll to position [16, 0]
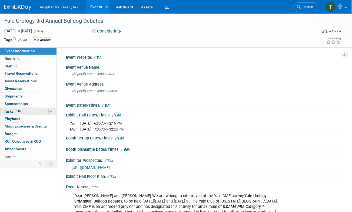
click at [28, 112] on link "14% Tasks 14%" at bounding box center [28, 111] width 56 height 7
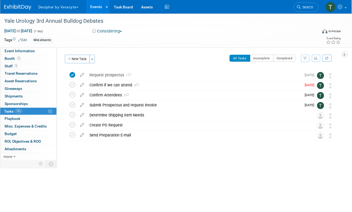
click at [94, 11] on link "Events" at bounding box center [96, 7] width 20 height 14
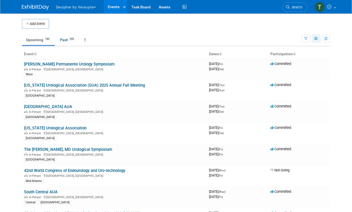
click at [314, 38] on button "button" at bounding box center [316, 39] width 9 height 8
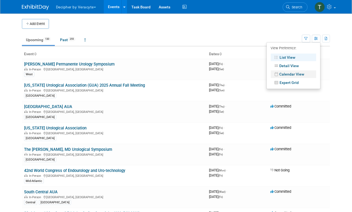
click at [295, 73] on link "Calendar View" at bounding box center [293, 74] width 45 height 8
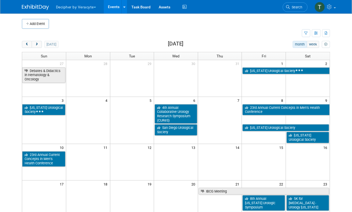
scroll to position [5, 0]
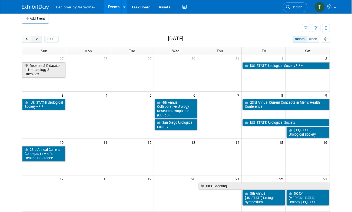
click at [36, 40] on span "next" at bounding box center [37, 40] width 4 height 4
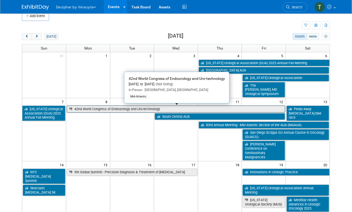
scroll to position [6, 0]
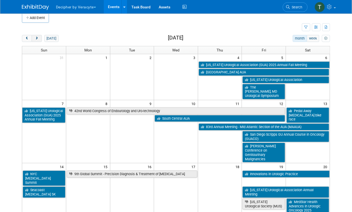
click at [37, 39] on span "next" at bounding box center [37, 39] width 4 height 4
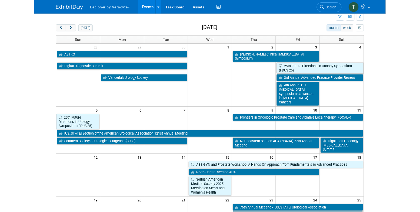
scroll to position [15, 0]
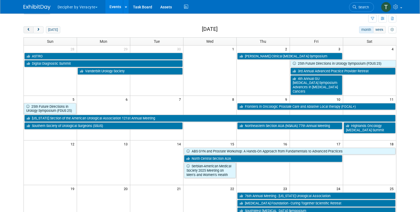
click at [29, 30] on span "prev" at bounding box center [29, 30] width 4 height 4
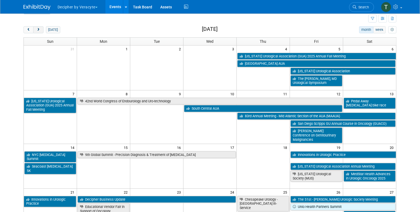
click at [39, 31] on span "next" at bounding box center [38, 30] width 4 height 4
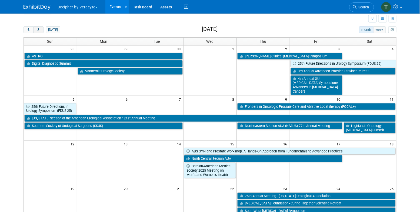
click at [39, 29] on span "next" at bounding box center [38, 30] width 4 height 4
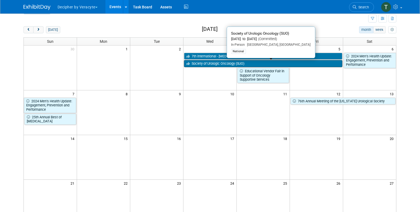
click at [232, 66] on link "Society of Urologic Oncology (SUO)" at bounding box center [263, 63] width 159 height 7
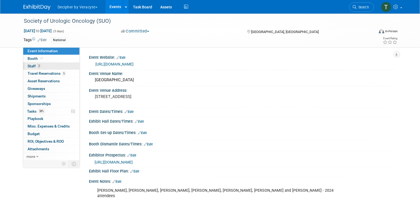
click at [49, 64] on link "2 Staff 2" at bounding box center [51, 65] width 56 height 7
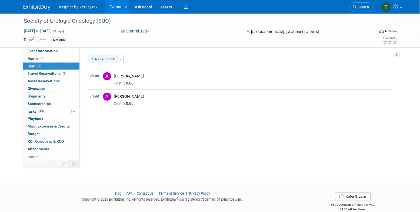
click at [97, 59] on button "Add Attendee" at bounding box center [103, 59] width 31 height 9
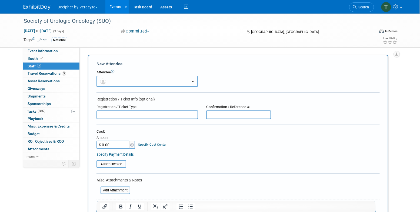
click at [117, 78] on button "button" at bounding box center [147, 81] width 101 height 11
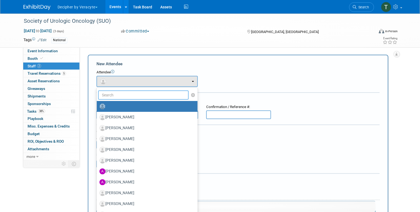
click at [118, 95] on input "text" at bounding box center [143, 94] width 91 height 9
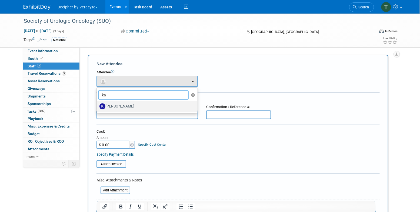
type input "k"
type input "katrin"
click at [123, 108] on label "Katrina Nashashibi" at bounding box center [146, 106] width 93 height 9
click at [98, 107] on input "Katrina Nashashibi" at bounding box center [96, 106] width 4 height 4
select select "6fc38884-6e47-4283-a577-6c8789f85592"
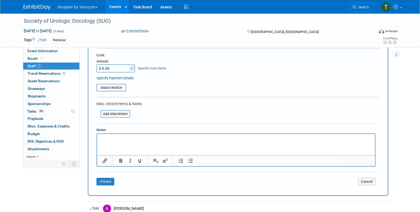
scroll to position [94, 0]
click at [108, 180] on button "Save" at bounding box center [106, 181] width 18 height 8
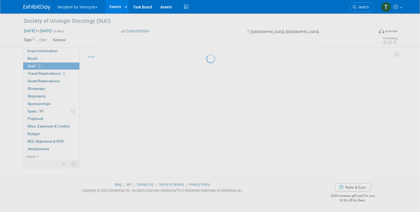
scroll to position [9, 0]
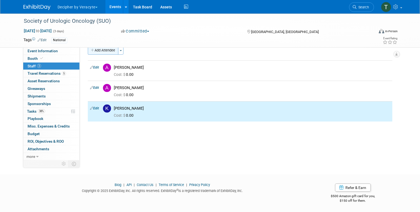
click at [110, 54] on button "Add Attendee" at bounding box center [103, 50] width 31 height 9
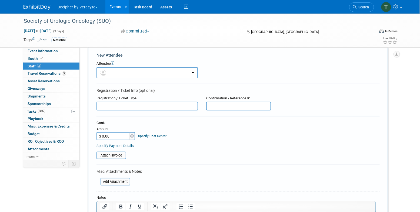
scroll to position [0, 0]
click at [118, 67] on button "button" at bounding box center [147, 72] width 101 height 11
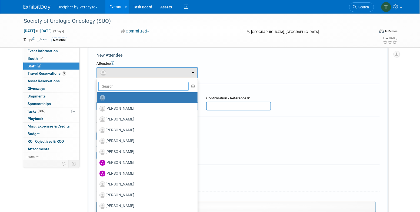
click at [120, 83] on input "text" at bounding box center [143, 86] width 91 height 9
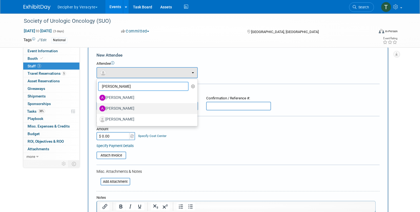
type input "andrew"
click at [126, 108] on label "Andrew Hanson" at bounding box center [146, 108] width 93 height 9
click at [98, 108] on input "Andrew Hanson" at bounding box center [96, 108] width 4 height 4
select select "90a8620f-5271-45f6-9fbc-1d36b397c7c5"
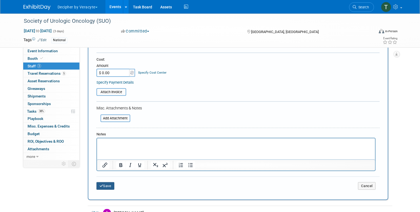
click at [106, 188] on button "Save" at bounding box center [106, 186] width 18 height 8
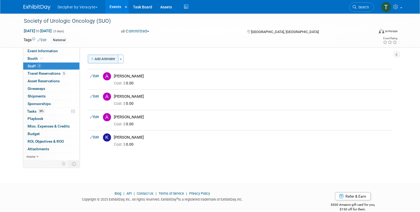
click at [110, 63] on button "Add Attendee" at bounding box center [103, 59] width 31 height 9
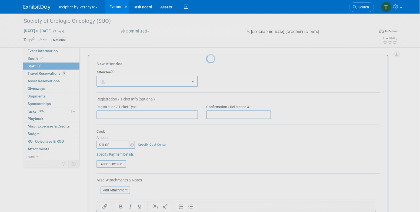
click at [206, 62] on div at bounding box center [210, 106] width 8 height 212
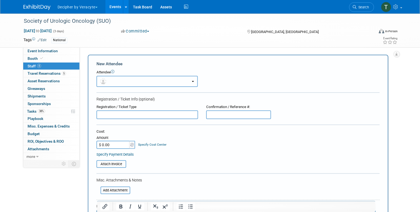
click at [118, 82] on button "button" at bounding box center [147, 81] width 101 height 11
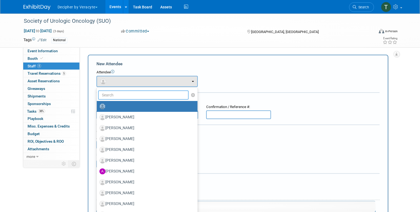
click at [120, 92] on input "text" at bounding box center [143, 94] width 91 height 9
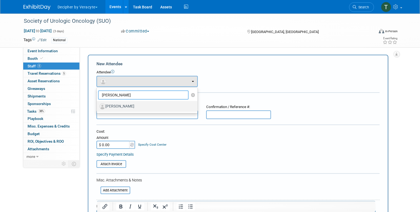
type input "thomas"
click at [127, 107] on label "[PERSON_NAME]" at bounding box center [146, 106] width 93 height 9
click at [98, 107] on input "[PERSON_NAME]" at bounding box center [96, 106] width 4 height 4
select select "9dde758a-becf-4e2e-995b-6b2d30f0ff8b"
select select "2"
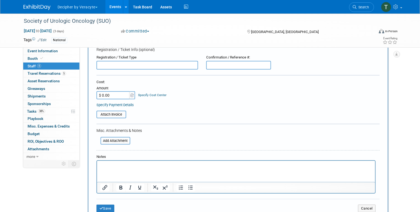
scroll to position [70, 0]
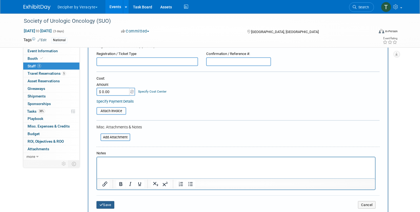
click at [112, 203] on button "Save" at bounding box center [106, 205] width 18 height 8
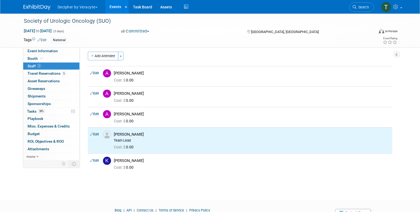
scroll to position [0, 0]
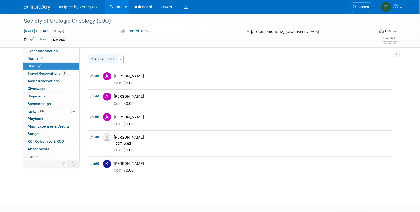
click at [106, 61] on button "Add Attendee" at bounding box center [103, 59] width 31 height 9
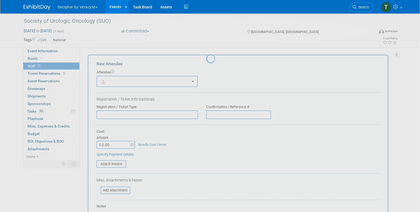
click at [106, 60] on body "Decipher by Veracyte Explore: My Workspaces 2 Go to Workspace: Corporate Events…" at bounding box center [210, 106] width 420 height 212
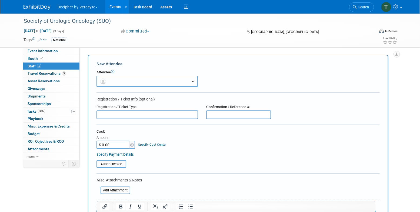
click at [113, 82] on button "button" at bounding box center [147, 81] width 101 height 11
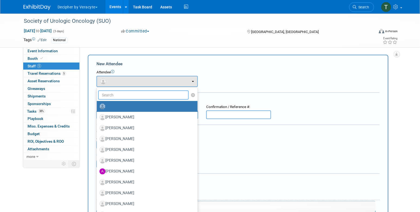
click at [116, 93] on input "text" at bounding box center [143, 94] width 91 height 9
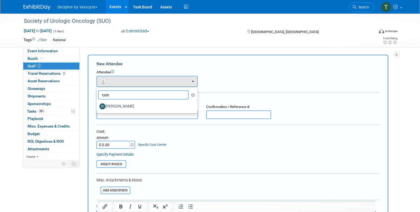
type input "ryen"
click at [123, 114] on input "text" at bounding box center [148, 114] width 102 height 9
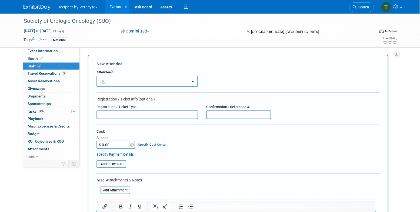
click at [125, 80] on button "button" at bounding box center [147, 81] width 101 height 11
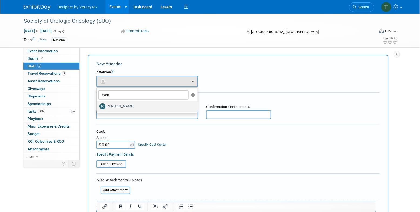
click at [125, 103] on label "[PERSON_NAME]" at bounding box center [146, 106] width 93 height 9
click at [98, 104] on input "[PERSON_NAME]" at bounding box center [96, 106] width 4 height 4
select select "f188dd73-e5ce-4559-921d-db63eab0146d"
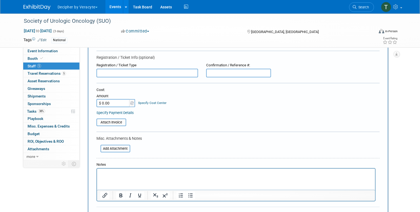
scroll to position [63, 0]
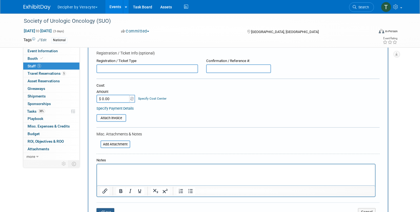
click at [108, 209] on button "Save" at bounding box center [106, 212] width 18 height 8
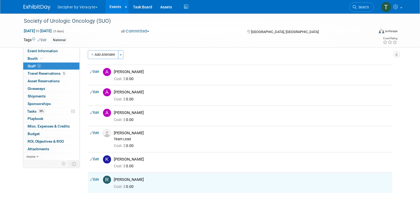
scroll to position [4, 0]
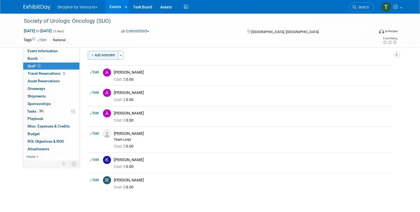
click at [113, 57] on button "Add Attendee" at bounding box center [103, 55] width 31 height 9
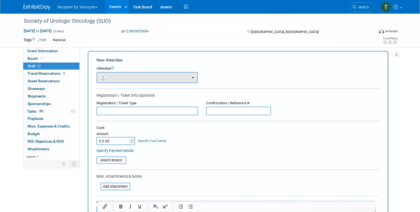
scroll to position [0, 0]
click at [117, 77] on button "button" at bounding box center [147, 77] width 101 height 11
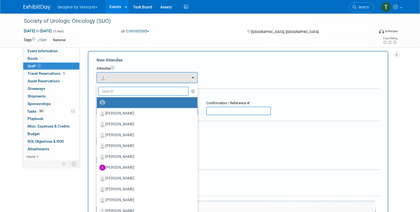
click at [120, 93] on input "text" at bounding box center [143, 91] width 91 height 9
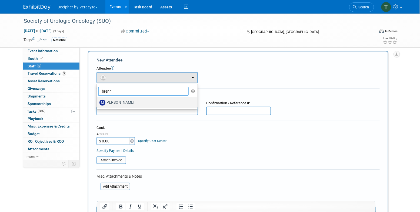
type input "brenn"
click at [130, 107] on link "[PERSON_NAME]" at bounding box center [147, 102] width 101 height 11
click at [130, 102] on label "[PERSON_NAME]" at bounding box center [146, 102] width 93 height 9
click at [98, 102] on input "[PERSON_NAME]" at bounding box center [96, 102] width 4 height 4
select select "32014afd-082f-4705-b80d-78647db9a00b"
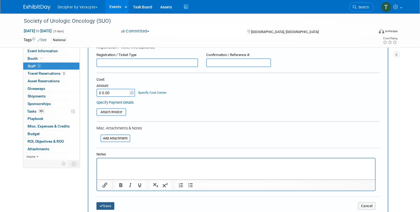
click at [110, 205] on button "Save" at bounding box center [106, 206] width 18 height 8
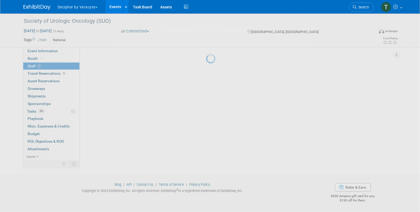
scroll to position [69, 0]
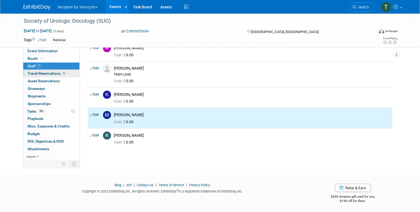
click at [60, 75] on span "Travel Reservations 5" at bounding box center [47, 73] width 38 height 4
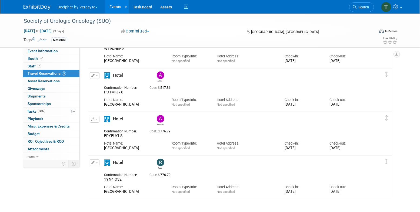
scroll to position [95, 0]
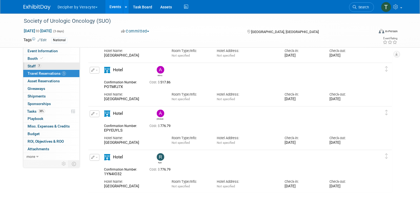
click at [61, 66] on link "7 Staff 7" at bounding box center [51, 65] width 56 height 7
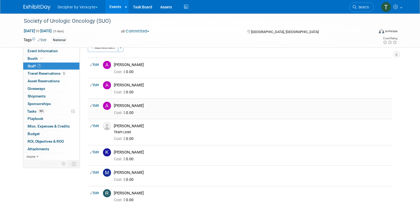
scroll to position [12, 0]
click at [111, 49] on button "Add Attendee" at bounding box center [103, 47] width 31 height 9
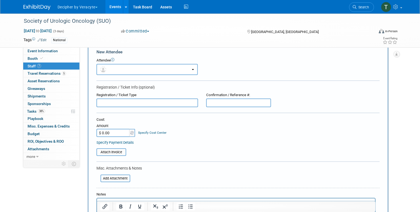
scroll to position [0, 0]
click at [139, 70] on button "button" at bounding box center [147, 69] width 101 height 11
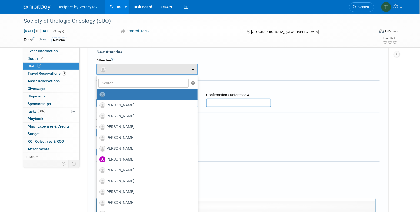
click at [203, 62] on div "Attendee" at bounding box center [238, 60] width 283 height 5
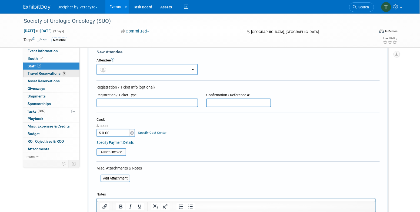
click at [58, 75] on span "Travel Reservations 5" at bounding box center [47, 73] width 38 height 4
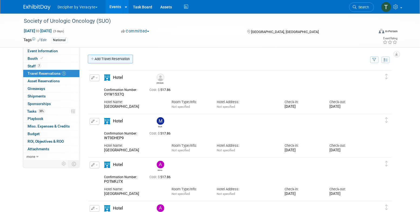
click at [119, 59] on link "Add Travel Reservation" at bounding box center [110, 59] width 45 height 9
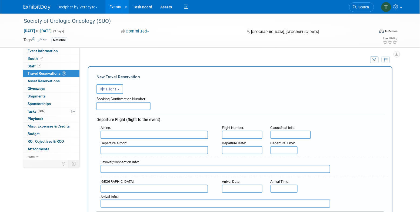
click at [114, 88] on span "Flight" at bounding box center [108, 89] width 16 height 4
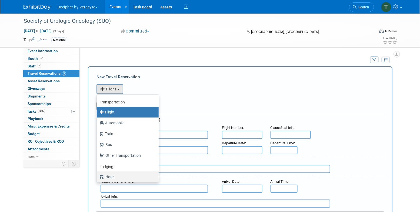
click at [114, 174] on label "Hotel" at bounding box center [127, 176] width 54 height 9
click at [98, 174] on input "Hotel" at bounding box center [96, 176] width 4 height 4
select select "6"
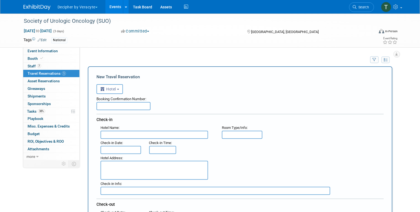
click at [119, 97] on div "Booking Confirmation Number:" at bounding box center [241, 98] width 288 height 8
click at [119, 107] on input "text" at bounding box center [124, 106] width 54 height 8
paste input "562385B8"
type input "562385B8"
click at [125, 131] on input "text" at bounding box center [155, 135] width 108 height 8
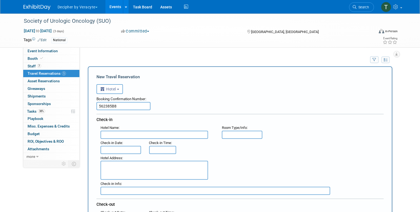
paste input "Sheraton Phoenix Downtown"
type input "Sheraton Phoenix Downtown"
click at [114, 153] on input "text" at bounding box center [121, 150] width 41 height 8
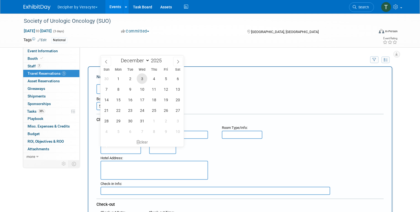
click at [145, 80] on span "3" at bounding box center [142, 78] width 11 height 11
type input "Dec 3, 2025"
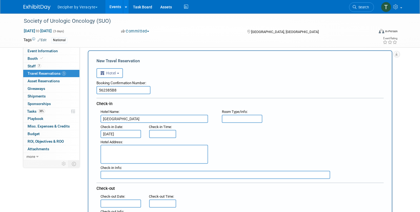
scroll to position [19, 0]
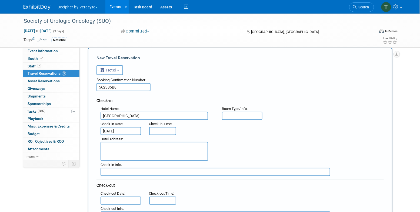
type input "3:00 PM"
click at [159, 128] on input "3:00 PM" at bounding box center [162, 131] width 27 height 8
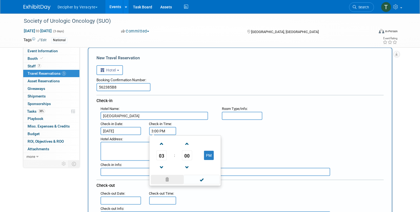
click at [170, 181] on span at bounding box center [167, 179] width 33 height 9
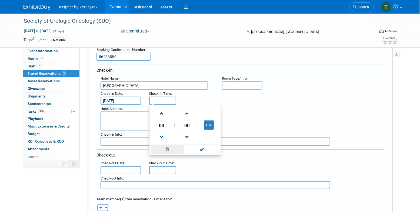
scroll to position [60, 0]
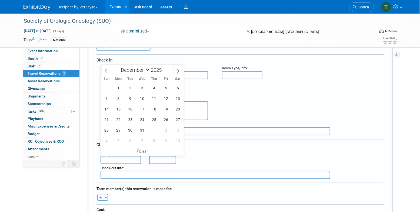
click at [126, 161] on input "text" at bounding box center [121, 160] width 41 height 8
click at [166, 88] on span "5" at bounding box center [166, 88] width 11 height 11
type input "Dec 5, 2025"
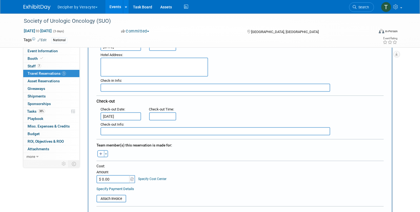
scroll to position [104, 0]
click at [100, 152] on icon "button" at bounding box center [100, 153] width 3 height 4
select select
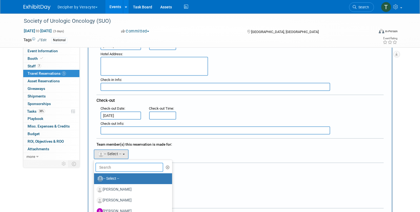
click at [113, 165] on input "text" at bounding box center [129, 167] width 68 height 9
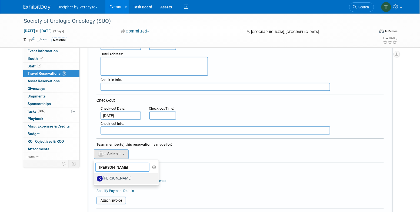
type input "katrina"
click at [121, 179] on label "[PERSON_NAME]" at bounding box center [125, 178] width 57 height 9
click at [95, 179] on input "[PERSON_NAME]" at bounding box center [93, 178] width 4 height 4
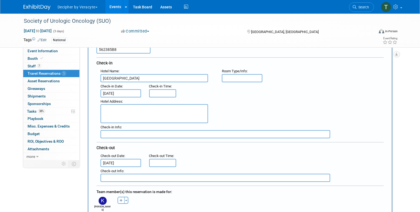
scroll to position [0, 0]
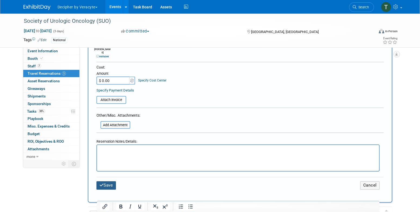
click at [114, 181] on button "Save" at bounding box center [106, 185] width 19 height 8
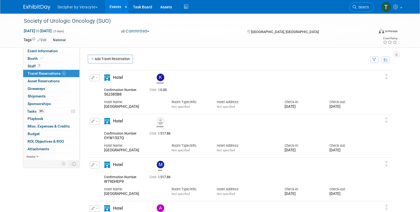
click at [96, 78] on span "button" at bounding box center [97, 77] width 2 height 1
click at [107, 88] on button "Edit Reservation" at bounding box center [113, 87] width 46 height 8
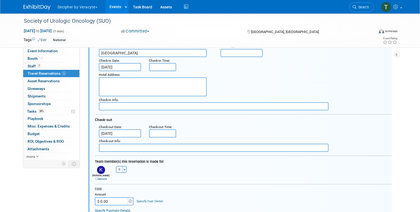
scroll to position [74, 0]
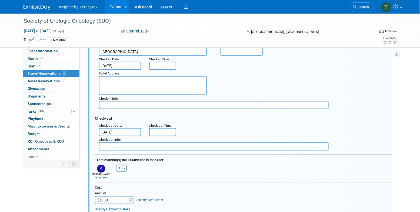
click at [116, 197] on input "$ 0.00" at bounding box center [112, 200] width 34 height 8
paste input "517.86"
type input "$ 517.86"
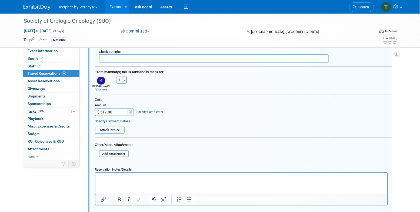
scroll to position [169, 0]
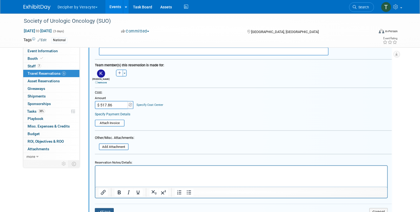
click at [104, 208] on button "Save" at bounding box center [104, 212] width 19 height 8
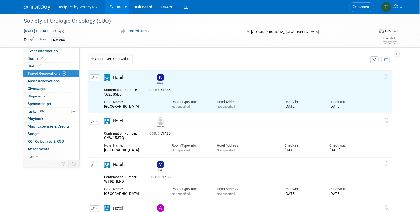
scroll to position [0, 0]
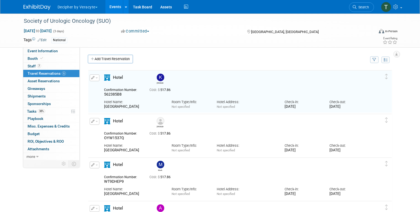
click at [118, 63] on div "Add Travel Reservation" at bounding box center [228, 60] width 282 height 10
click at [117, 60] on link "Add Travel Reservation" at bounding box center [110, 59] width 45 height 9
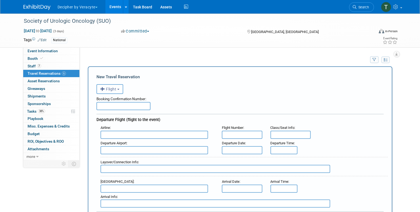
click at [114, 87] on span "Flight" at bounding box center [108, 89] width 16 height 4
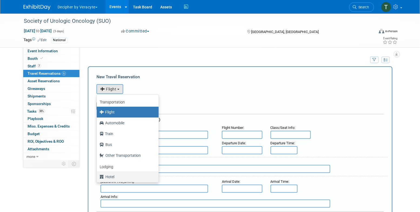
click at [122, 176] on label "Hotel" at bounding box center [127, 176] width 54 height 9
click at [98, 176] on input "Hotel" at bounding box center [96, 176] width 4 height 4
select select "6"
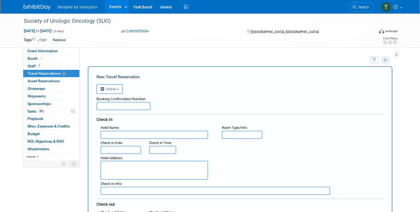
click at [126, 99] on div "Booking Confirmation Number:" at bounding box center [241, 98] width 288 height 8
click at [126, 106] on input "text" at bounding box center [124, 106] width 54 height 8
paste input "Sheraton Phoenix Downtown"
type input "Sheraton Phoenix Downtown"
click at [120, 138] on input "text" at bounding box center [155, 135] width 108 height 8
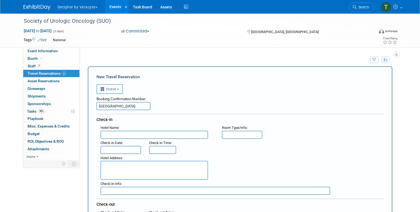
paste input "Sheraton Phoenix Downtown"
type input "Sheraton Phoenix Downtown"
click at [118, 158] on span "Hotel Address" at bounding box center [112, 158] width 22 height 4
click at [120, 144] on span "Check-in Date" at bounding box center [112, 143] width 22 height 4
click at [121, 147] on input "text" at bounding box center [121, 150] width 41 height 8
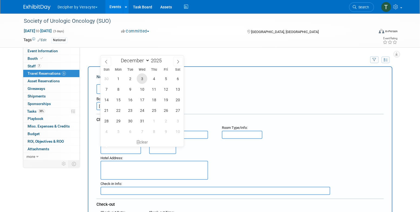
click at [144, 77] on span "3" at bounding box center [142, 78] width 11 height 11
type input "Dec 3, 2025"
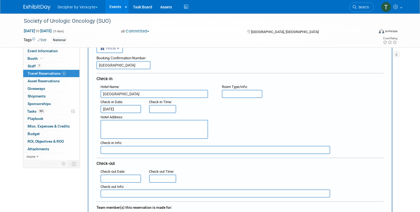
scroll to position [55, 0]
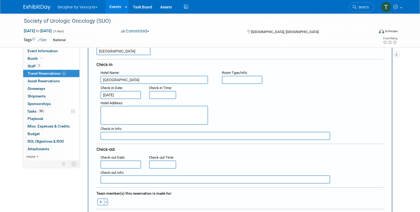
click at [127, 161] on input "text" at bounding box center [121, 164] width 41 height 8
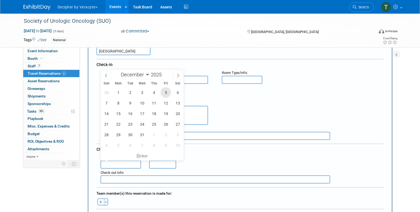
click at [166, 91] on span "5" at bounding box center [166, 92] width 11 height 11
type input "Dec 5, 2025"
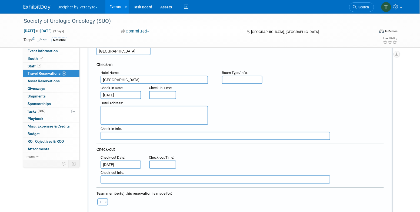
click at [102, 202] on button "button" at bounding box center [100, 201] width 7 height 7
select select
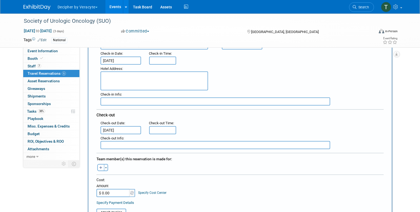
click at [102, 170] on div "Team member(s) this reservation is made for: Adam remove Adina remove remove re…" at bounding box center [241, 162] width 288 height 19
click at [102, 169] on button "button" at bounding box center [100, 167] width 7 height 7
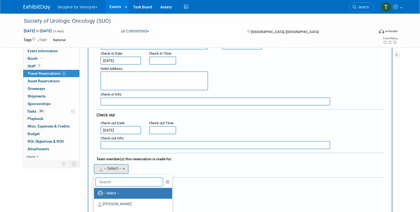
click at [107, 178] on input "text" at bounding box center [129, 181] width 68 height 9
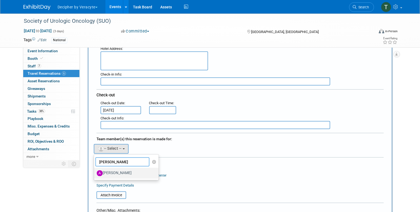
type input "hanson"
click at [115, 173] on label "Andrew Hanson" at bounding box center [125, 173] width 57 height 9
click at [95, 173] on input "Andrew Hanson" at bounding box center [93, 173] width 4 height 4
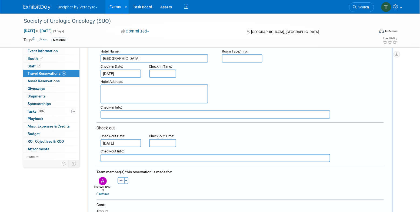
scroll to position [100, 0]
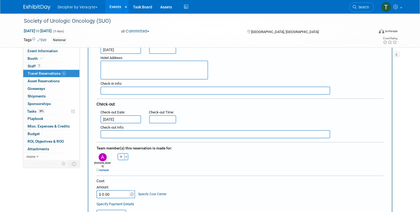
click at [118, 190] on input "$ 0.00" at bounding box center [114, 194] width 34 height 8
paste input "517.86"
type input "$ 517.86"
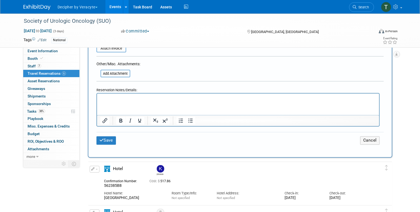
scroll to position [268, 0]
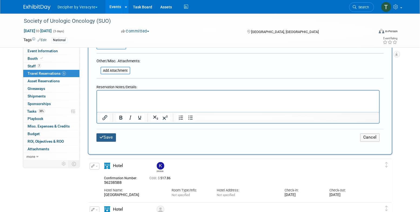
click at [112, 133] on button "Save" at bounding box center [106, 137] width 19 height 8
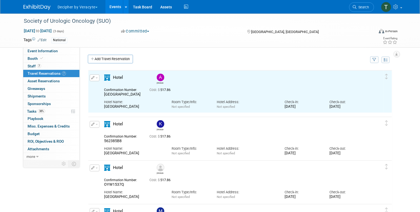
scroll to position [0, 0]
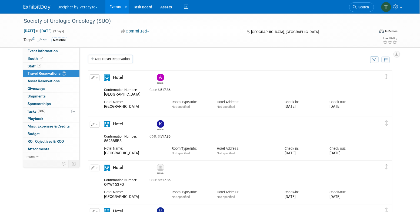
click at [94, 78] on icon "button" at bounding box center [93, 77] width 4 height 3
click at [104, 89] on button "Edit Reservation" at bounding box center [113, 87] width 46 height 8
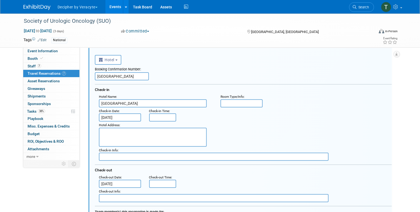
scroll to position [24, 0]
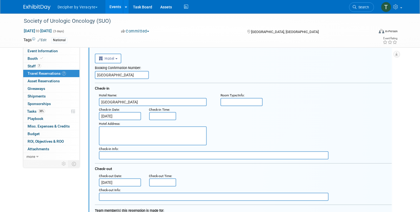
click at [129, 71] on input "Sheraton Phoenix Downtown" at bounding box center [122, 75] width 54 height 8
paste input "6R7A1ZKT"
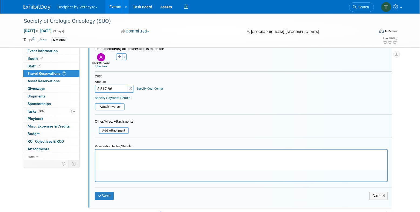
scroll to position [308, 0]
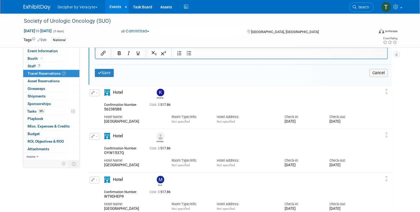
type input "6R7A1ZKT"
click at [103, 77] on div "Save Cancel" at bounding box center [243, 73] width 297 height 16
click at [103, 73] on button "Save" at bounding box center [104, 73] width 19 height 8
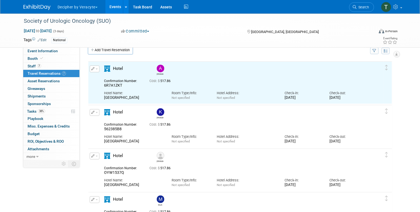
scroll to position [0, 0]
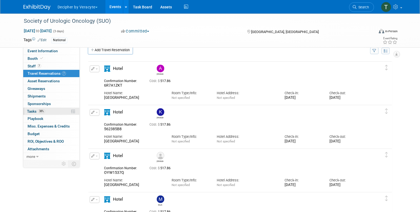
click at [60, 114] on link "38% Tasks 38%" at bounding box center [51, 111] width 56 height 7
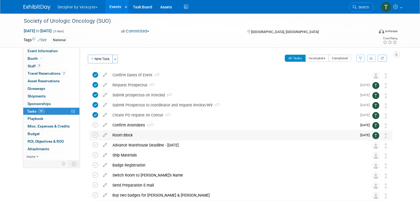
click at [131, 134] on div "Room Block" at bounding box center [234, 134] width 248 height 9
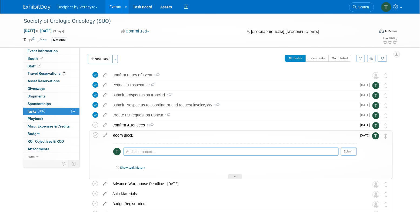
click at [144, 153] on textarea at bounding box center [231, 151] width 215 height 8
paste textarea "https://book.passkey.com/event/50908982/owner/68648/home"
type textarea "https://book.passkey.com/event/50908982/owner/68648/home"
click at [352, 150] on button "Submit" at bounding box center [349, 151] width 16 height 8
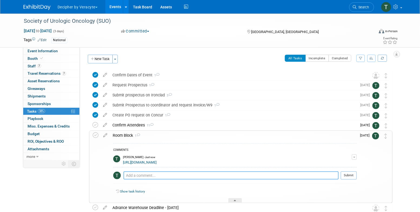
click at [202, 173] on textarea at bounding box center [231, 175] width 215 height 8
type textarea "i just need to purchase Kathryn's room"
click at [348, 175] on button "Submit" at bounding box center [349, 175] width 16 height 8
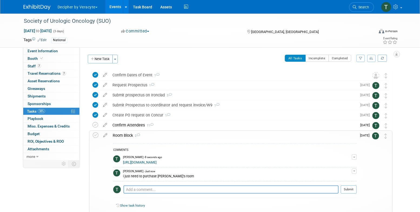
click at [164, 141] on div "COMMENTS Tony Alvarado - 8 seconds ago https://book.passkey.com/event/50908982/…" at bounding box center [233, 178] width 247 height 77
click at [164, 135] on div "Room Block 2" at bounding box center [233, 135] width 247 height 9
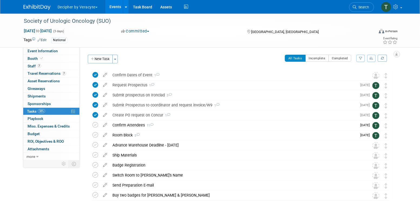
click at [115, 9] on link "Events" at bounding box center [115, 7] width 20 height 14
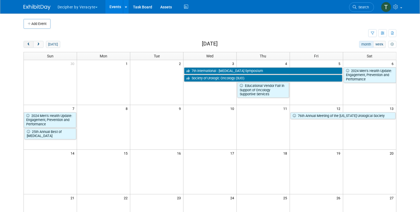
click at [28, 44] on span "prev" at bounding box center [29, 45] width 4 height 4
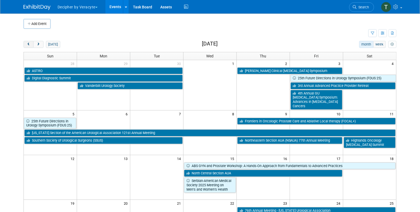
click at [26, 45] on button "prev" at bounding box center [29, 44] width 10 height 7
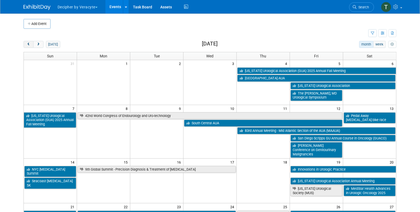
scroll to position [153, 0]
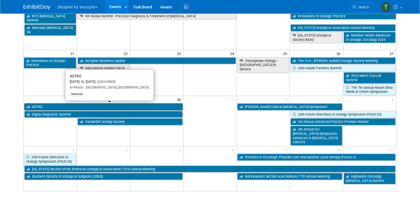
click at [48, 104] on link "ASTRO" at bounding box center [103, 106] width 159 height 7
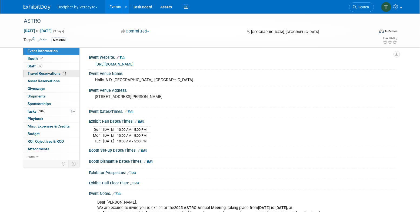
click at [59, 73] on span "Travel Reservations 18" at bounding box center [48, 73] width 40 height 4
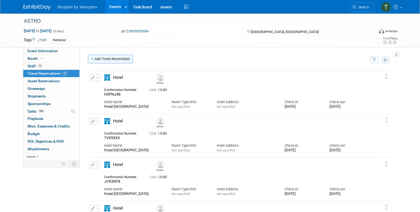
click at [101, 61] on link "Add Travel Reservation" at bounding box center [110, 59] width 45 height 9
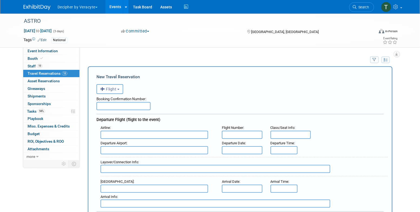
click at [115, 92] on button "Flight" at bounding box center [110, 89] width 27 height 10
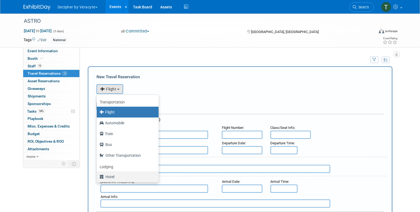
click at [115, 172] on link "Hotel" at bounding box center [128, 176] width 62 height 11
click at [114, 174] on label "Hotel" at bounding box center [127, 176] width 54 height 9
click at [98, 174] on input "Hotel" at bounding box center [96, 176] width 4 height 4
select select "6"
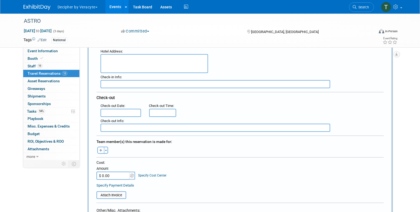
scroll to position [108, 0]
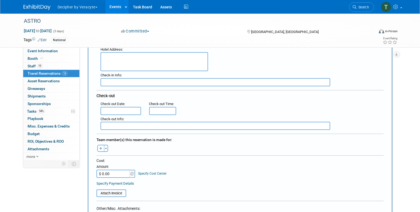
click at [118, 173] on input "$ 0.00" at bounding box center [114, 174] width 34 height 8
paste input "25,062,312,212"
type input "$ 25,062,312,212.00"
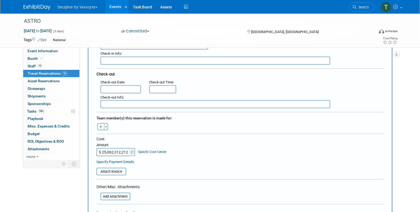
scroll to position [0, 0]
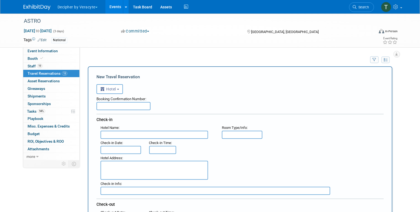
click at [113, 107] on input "text" at bounding box center [124, 106] width 54 height 8
paste input "25062SF312212"
type input "25062SF312212"
click at [112, 131] on input "text" at bounding box center [155, 135] width 108 height 8
paste input "Hotel Nikko San Francisco"
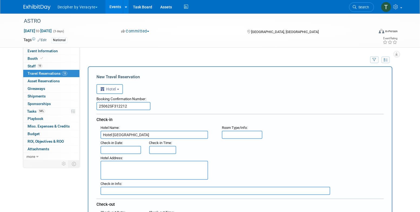
type input "Hotel Nikko San Francisco"
click at [112, 152] on input "text" at bounding box center [121, 150] width 41 height 8
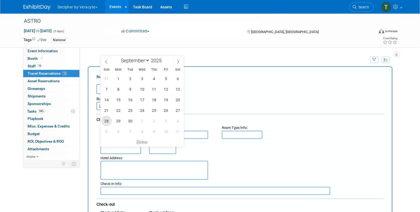
click at [107, 120] on span "28" at bounding box center [106, 121] width 11 height 11
type input "Sep 28, 2025"
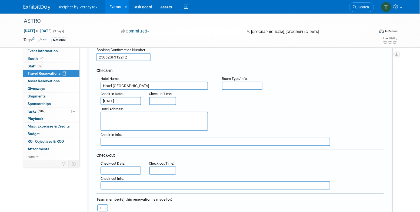
scroll to position [58, 0]
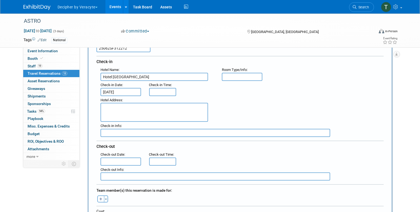
click at [118, 159] on input "text" at bounding box center [121, 161] width 41 height 8
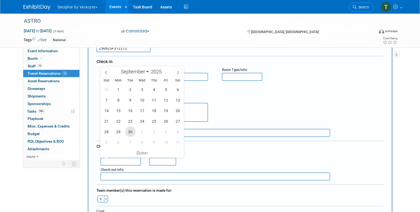
click at [130, 132] on span "30" at bounding box center [130, 131] width 11 height 11
type input "Sep 30, 2025"
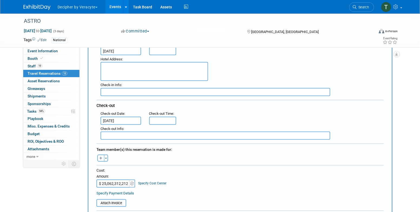
scroll to position [103, 0]
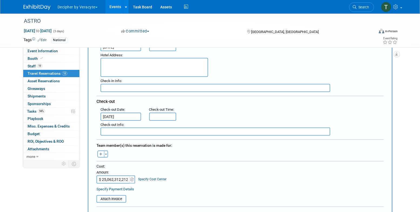
click at [100, 153] on icon "button" at bounding box center [100, 155] width 3 height 4
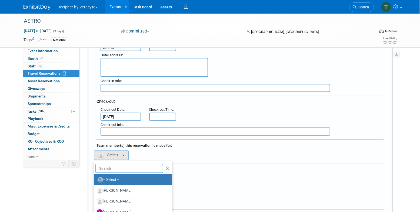
click at [116, 169] on input "text" at bounding box center [129, 168] width 68 height 9
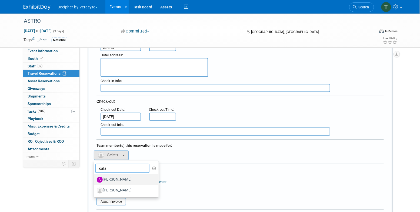
type input "cala"
click at [124, 180] on label "[PERSON_NAME]" at bounding box center [125, 179] width 57 height 9
click at [95, 180] on input "[PERSON_NAME]" at bounding box center [93, 179] width 4 height 4
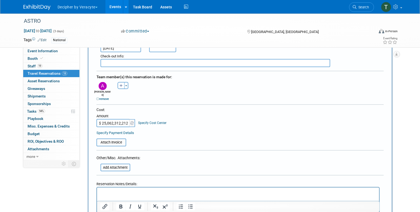
scroll to position [181, 0]
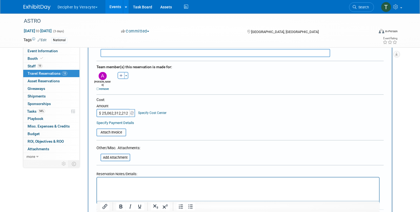
click at [113, 109] on input "$ 25,062,312,212.00" at bounding box center [114, 113] width 34 height 8
paste input "997.54"
type input "$ 997.54"
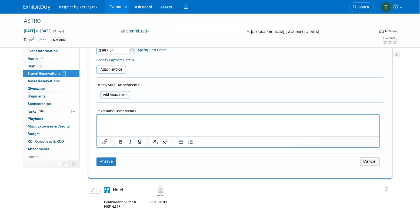
scroll to position [247, 0]
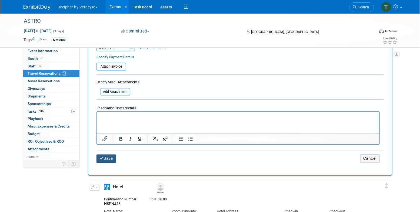
click at [107, 154] on button "Save" at bounding box center [106, 158] width 19 height 8
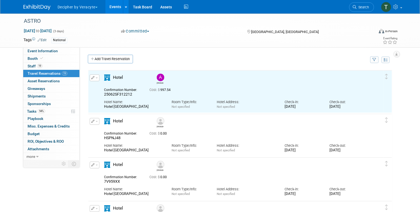
scroll to position [0, 0]
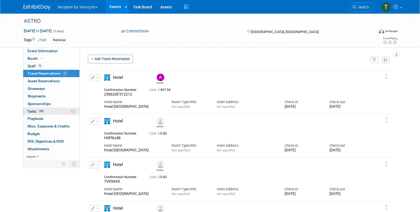
click at [51, 112] on link "94% Tasks 94%" at bounding box center [51, 111] width 56 height 7
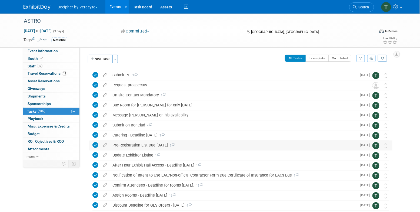
scroll to position [61, 0]
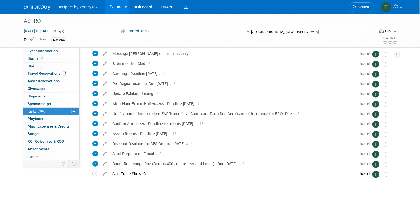
click at [118, 5] on link "Events" at bounding box center [115, 7] width 20 height 14
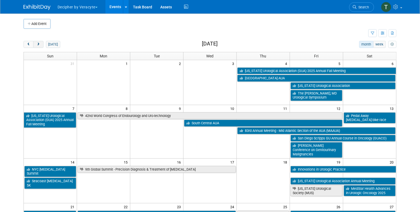
click at [41, 43] on button "next" at bounding box center [38, 44] width 10 height 7
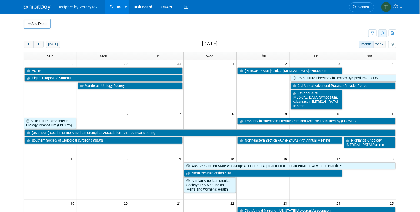
click at [381, 34] on icon "button" at bounding box center [383, 34] width 4 height 4
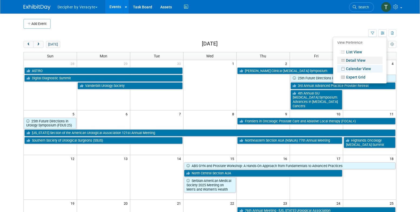
click at [362, 60] on link "Detail View" at bounding box center [360, 61] width 45 height 8
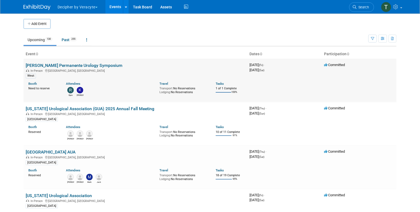
scroll to position [1472, 0]
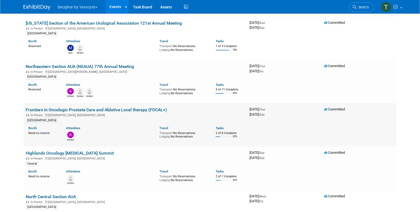
click at [152, 107] on link "Frontiers in Oncologic Prostate Care and Ablative Local therapy (FOCAL+)" at bounding box center [96, 109] width 141 height 5
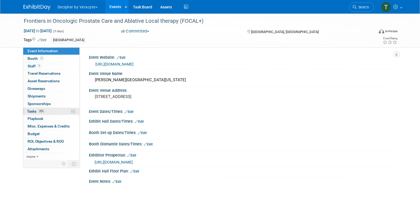
click at [34, 113] on span "Tasks 25%" at bounding box center [36, 111] width 18 height 4
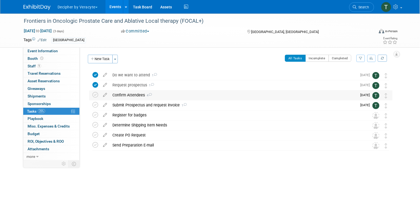
click at [135, 95] on div "Confirm Attendees 4" at bounding box center [234, 94] width 248 height 9
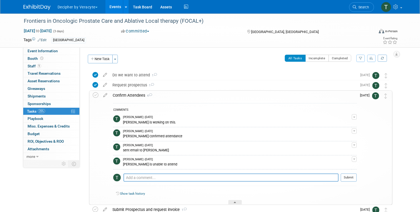
click at [135, 95] on div "Confirm Attendees 4" at bounding box center [233, 95] width 247 height 9
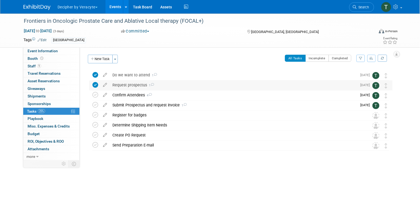
click at [131, 83] on div "Request prospectus 1" at bounding box center [234, 84] width 248 height 9
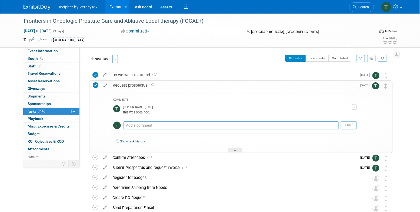
click at [131, 83] on div "Request prospectus 1" at bounding box center [233, 85] width 247 height 9
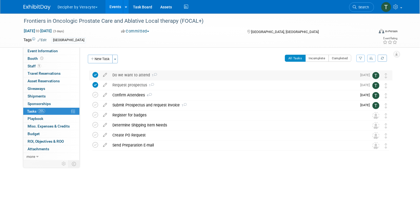
click at [131, 75] on div "Do we want to attend 1" at bounding box center [234, 74] width 248 height 9
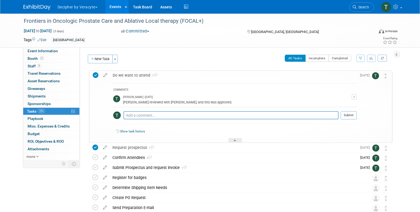
click at [131, 75] on div "Do we want to attend 1" at bounding box center [233, 75] width 247 height 9
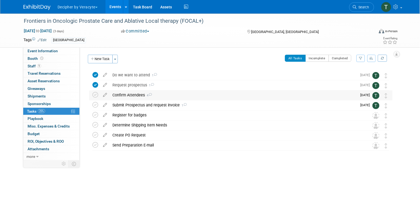
click at [127, 93] on div "Confirm Attendees 4" at bounding box center [234, 94] width 248 height 9
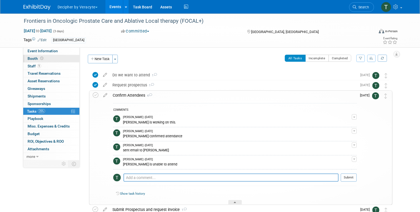
click at [66, 61] on link "Booth" at bounding box center [51, 58] width 56 height 7
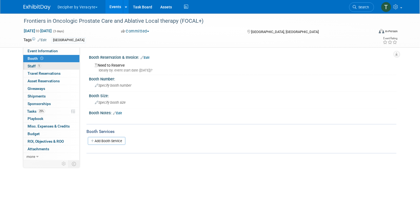
click at [66, 66] on link "1 Staff 1" at bounding box center [51, 65] width 56 height 7
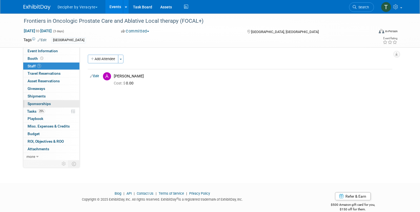
click at [35, 107] on link "0 Sponsorships 0" at bounding box center [51, 103] width 56 height 7
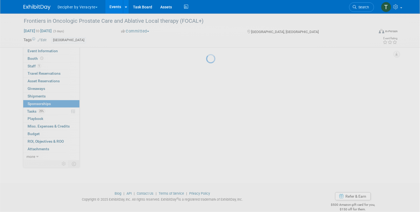
click at [206, 110] on div at bounding box center [210, 106] width 8 height 212
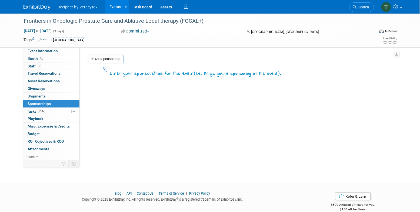
click at [37, 110] on span "Tasks 25%" at bounding box center [36, 111] width 18 height 4
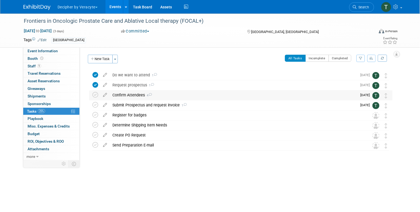
click at [138, 91] on div "Confirm Attendees 4" at bounding box center [234, 94] width 248 height 9
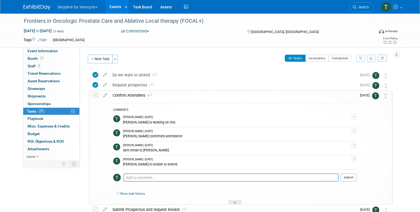
click at [154, 172] on div "COMMENTS [PERSON_NAME] - [DATE] [PERSON_NAME] is working on this. Edit Comment …" at bounding box center [235, 145] width 244 height 85
click at [155, 173] on div "COMMENTS [PERSON_NAME] - [DATE] [PERSON_NAME] is working on this. Edit Comment …" at bounding box center [235, 145] width 244 height 85
click at [156, 175] on textarea at bounding box center [231, 177] width 215 height 8
click at [337, 176] on textarea "Cala will be available." at bounding box center [231, 177] width 215 height 8
type textarea "Cala will be available."
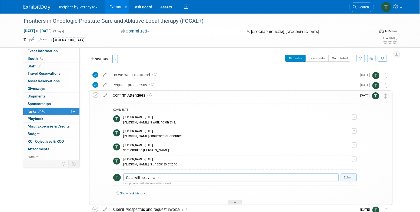
click at [342, 176] on button "Submit" at bounding box center [349, 177] width 16 height 8
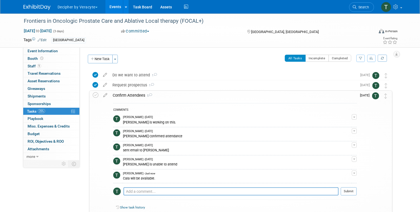
click at [123, 96] on div "Confirm Attendees 5" at bounding box center [233, 95] width 247 height 9
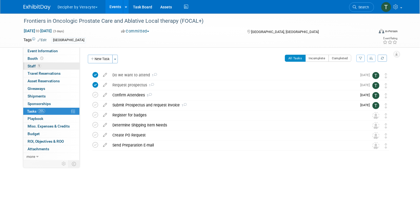
click at [61, 66] on link "1 Staff 1" at bounding box center [51, 65] width 56 height 7
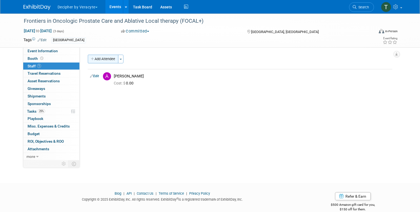
click at [105, 58] on button "Add Attendee" at bounding box center [103, 59] width 31 height 9
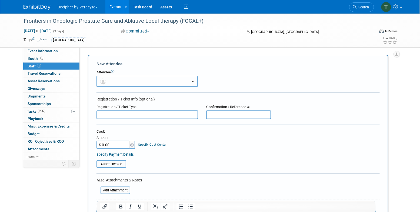
click at [122, 79] on button "button" at bounding box center [147, 81] width 101 height 11
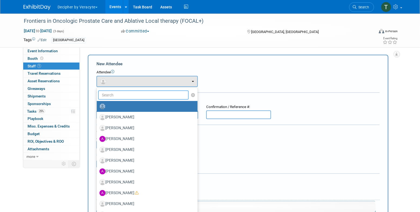
click at [124, 93] on input "text" at bounding box center [143, 94] width 91 height 9
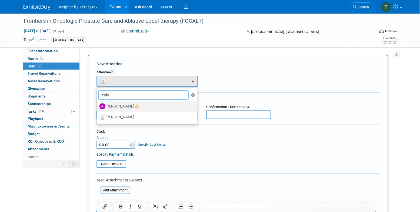
type input "cala"
click at [126, 103] on label "[PERSON_NAME]" at bounding box center [146, 106] width 93 height 9
click at [98, 104] on input "[PERSON_NAME]" at bounding box center [96, 106] width 4 height 4
select select "08c4c479-554c-4851-a666-f349c2a55e3f"
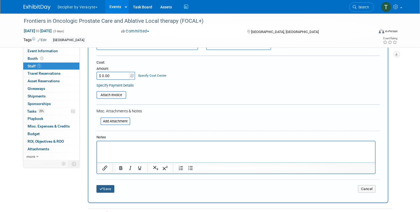
click at [110, 188] on button "Save" at bounding box center [106, 189] width 18 height 8
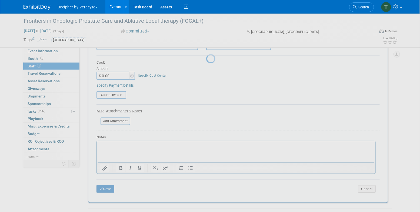
scroll to position [9, 0]
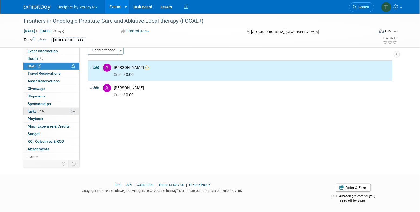
click at [63, 114] on link "25% Tasks 25%" at bounding box center [51, 111] width 56 height 7
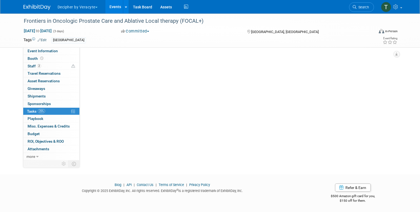
scroll to position [0, 0]
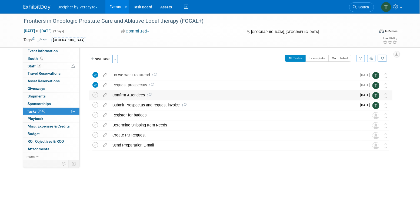
click at [127, 95] on div "Confirm Attendees 5" at bounding box center [234, 94] width 248 height 9
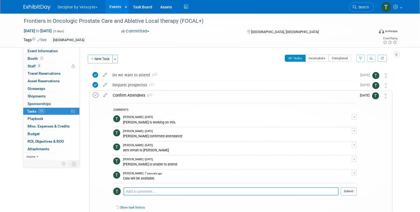
click at [96, 96] on icon at bounding box center [96, 95] width 6 height 6
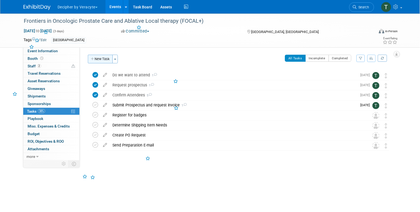
click at [103, 55] on button "New Task" at bounding box center [100, 59] width 25 height 9
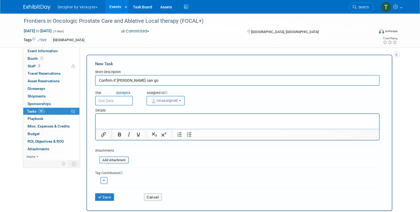
type input "Confirm if [PERSON_NAME] can go"
click at [120, 98] on input "text" at bounding box center [114, 101] width 38 height 10
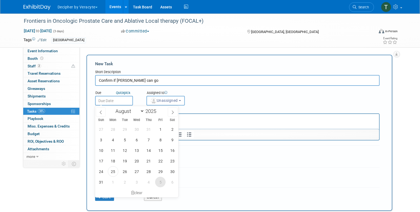
click at [162, 183] on span "5" at bounding box center [160, 182] width 11 height 11
type input "[DATE]"
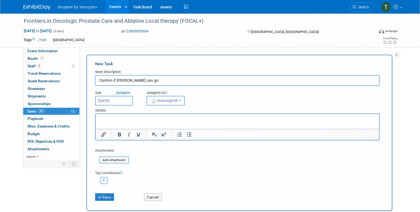
click at [162, 102] on span "Unassigned" at bounding box center [164, 100] width 28 height 4
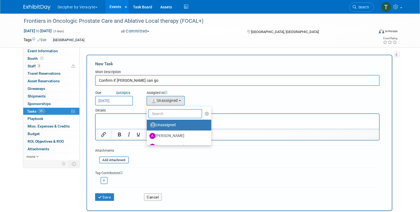
click at [165, 111] on input "text" at bounding box center [175, 113] width 54 height 9
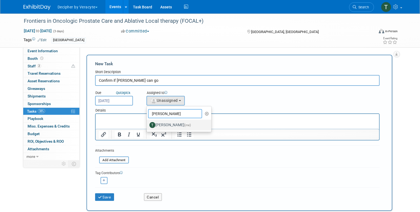
type input "[PERSON_NAME]"
click at [161, 126] on label "[PERSON_NAME] (me)" at bounding box center [178, 125] width 57 height 9
click at [148, 126] on input "[PERSON_NAME] (me)" at bounding box center [146, 125] width 4 height 4
select select "3ceeba8c-a19a-4597-a609-6fba7c9a515a"
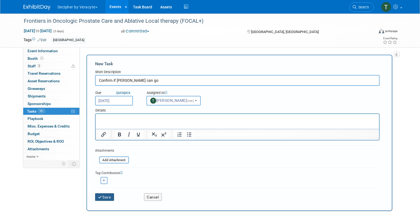
click at [112, 196] on button "Save" at bounding box center [104, 197] width 19 height 8
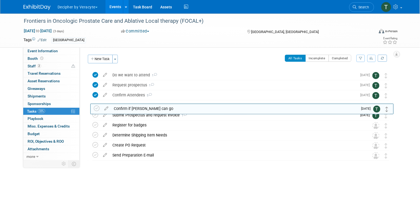
drag, startPoint x: 386, startPoint y: 76, endPoint x: 387, endPoint y: 109, distance: 33.0
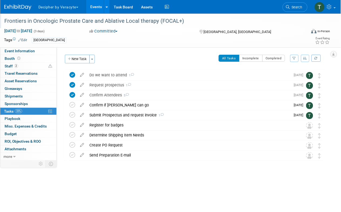
click at [94, 22] on div "Frontiers in Oncologic Prostate Care and Ablative Local therapy (FOCAL+)" at bounding box center [152, 21] width 300 height 10
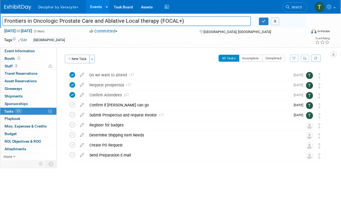
click at [94, 22] on input "Frontiers in Oncologic Prostate Care and Ablative Local therapy (FOCAL+)" at bounding box center [126, 20] width 249 height 9
click at [105, 114] on div "Submit Prospectus and request invoice 1" at bounding box center [189, 114] width 204 height 9
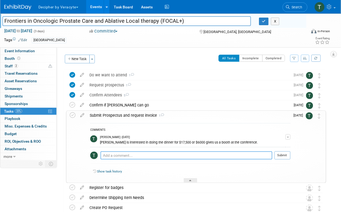
click at [123, 155] on textarea at bounding box center [187, 155] width 172 height 8
type textarea "pending signature from [PERSON_NAME]"
click at [282, 157] on button "Submit" at bounding box center [283, 155] width 16 height 8
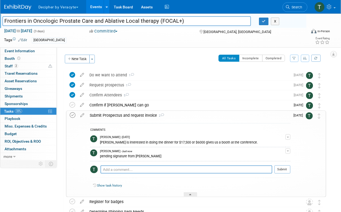
click at [72, 117] on icon at bounding box center [73, 115] width 6 height 6
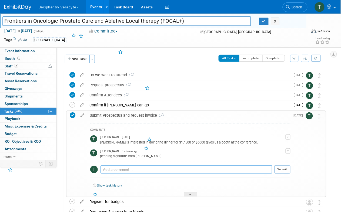
click at [162, 167] on textarea at bounding box center [187, 169] width 172 height 8
type textarea "c"
type textarea "sent via email"
click at [288, 169] on button "Submit" at bounding box center [283, 169] width 16 height 8
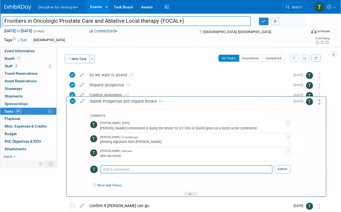
drag, startPoint x: 319, startPoint y: 116, endPoint x: 319, endPoint y: 102, distance: 14.1
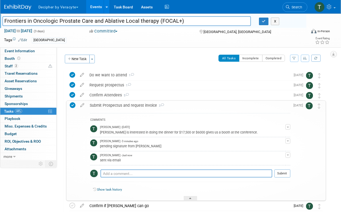
click at [130, 103] on div "Submit Prospectus and request invoice 3" at bounding box center [189, 105] width 204 height 9
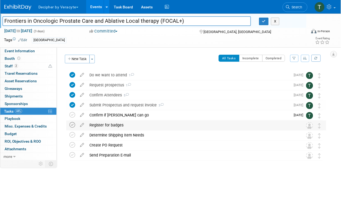
click at [70, 127] on icon at bounding box center [73, 125] width 6 height 6
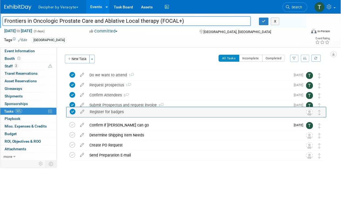
drag, startPoint x: 318, startPoint y: 126, endPoint x: 318, endPoint y: 109, distance: 17.0
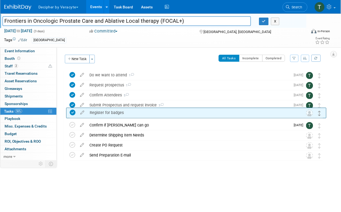
drag, startPoint x: 320, startPoint y: 105, endPoint x: 320, endPoint y: 113, distance: 7.0
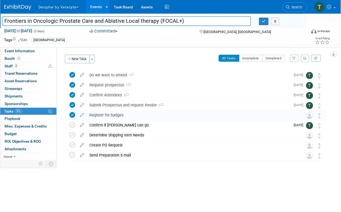
click at [136, 115] on div "Register for badges" at bounding box center [191, 114] width 209 height 9
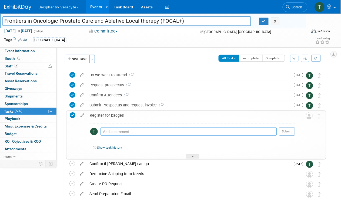
click at [138, 130] on textarea at bounding box center [189, 131] width 177 height 8
type textarea "completed on the prospectus"
click at [296, 137] on td at bounding box center [300, 135] width 11 height 48
click at [292, 135] on button "Submit" at bounding box center [287, 131] width 16 height 8
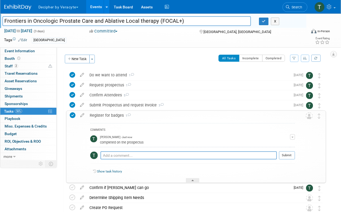
click at [268, 114] on div "Register for badges 1" at bounding box center [191, 115] width 208 height 9
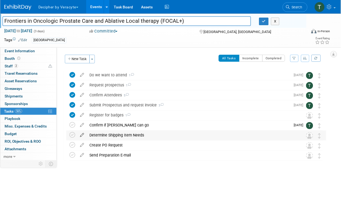
click at [83, 136] on icon at bounding box center [81, 133] width 9 height 7
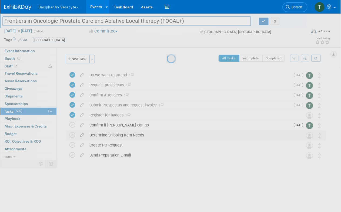
select select "7"
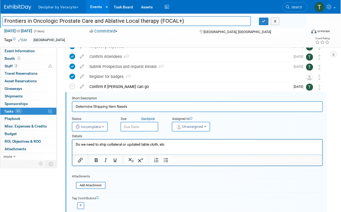
scroll to position [51, 0]
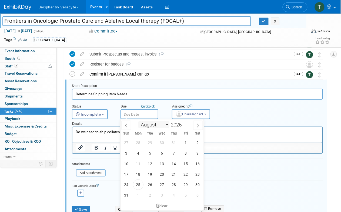
click at [141, 117] on input "text" at bounding box center [140, 114] width 38 height 10
click at [160, 197] on span "3" at bounding box center [162, 195] width 11 height 11
type input "[DATE]"
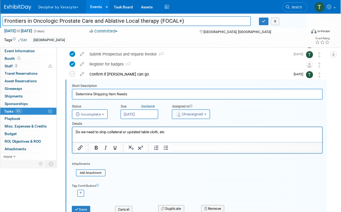
click at [180, 111] on img "button" at bounding box center [179, 114] width 6 height 6
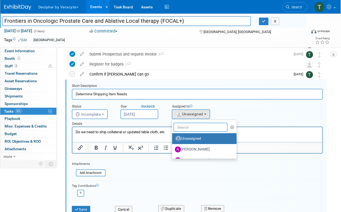
click at [183, 123] on input "text" at bounding box center [201, 127] width 54 height 9
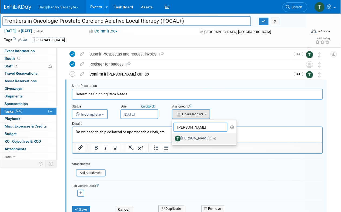
type input "[PERSON_NAME]"
click at [185, 136] on label "[PERSON_NAME] (me)" at bounding box center [203, 138] width 57 height 9
click at [173, 136] on input "[PERSON_NAME] (me)" at bounding box center [172, 138] width 4 height 4
select select "3ceeba8c-a19a-4597-a609-6fba7c9a515a"
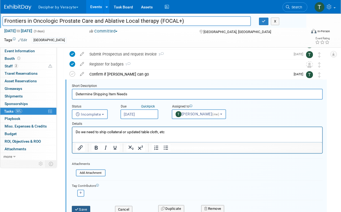
click at [85, 208] on button "Save" at bounding box center [81, 210] width 18 height 8
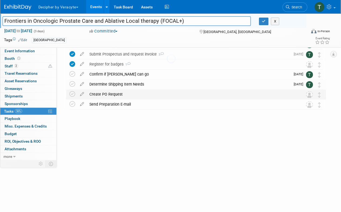
scroll to position [0, 0]
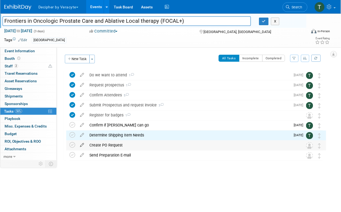
click at [83, 147] on icon at bounding box center [81, 143] width 9 height 7
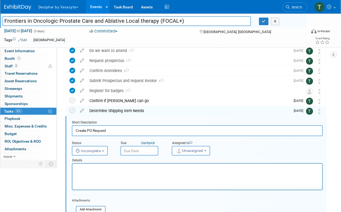
scroll to position [61, 0]
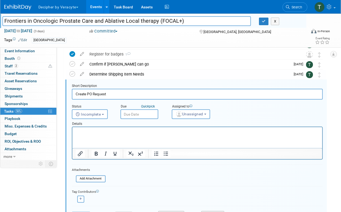
click at [141, 116] on input "text" at bounding box center [140, 114] width 38 height 10
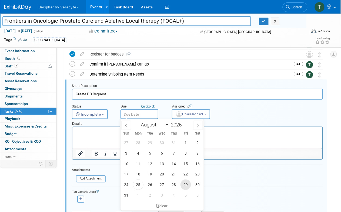
click at [186, 182] on span "29" at bounding box center [186, 184] width 11 height 11
type input "Aug 29, 2025"
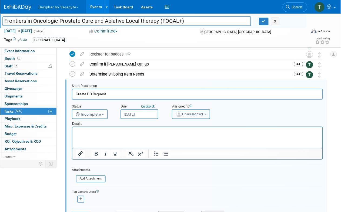
click at [183, 110] on button "Unassigned" at bounding box center [191, 114] width 38 height 10
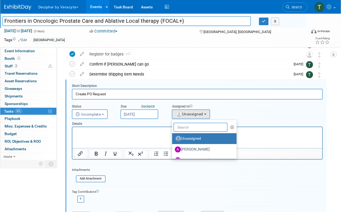
click at [183, 124] on input "text" at bounding box center [201, 127] width 54 height 9
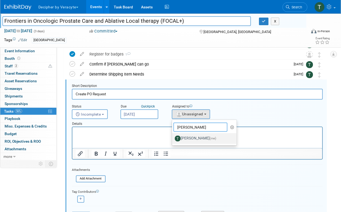
type input "tony"
click at [186, 138] on label "Tony Alvarado (me)" at bounding box center [203, 138] width 57 height 9
click at [173, 138] on input "Tony Alvarado (me)" at bounding box center [172, 138] width 4 height 4
select select "3ceeba8c-a19a-4597-a609-6fba7c9a515a"
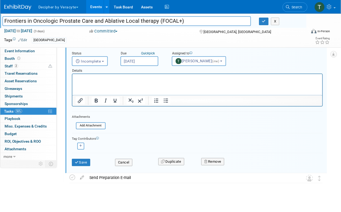
scroll to position [118, 0]
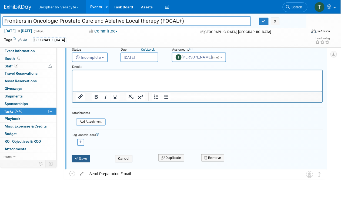
click at [86, 160] on button "Save" at bounding box center [81, 159] width 18 height 8
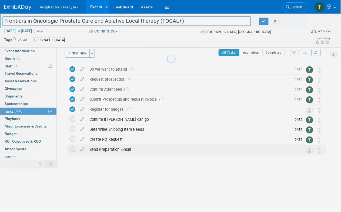
scroll to position [0, 0]
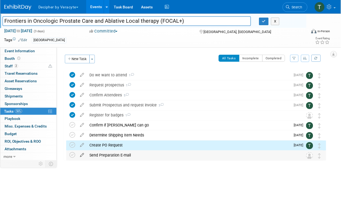
click at [82, 156] on icon at bounding box center [81, 153] width 9 height 7
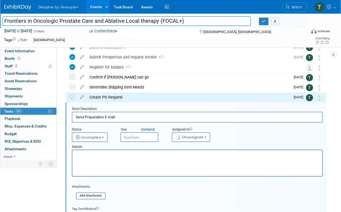
scroll to position [71, 0]
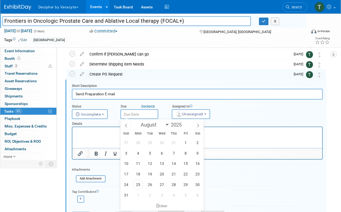
click at [139, 112] on input "text" at bounding box center [140, 114] width 38 height 10
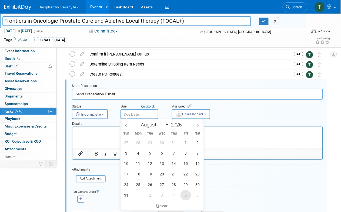
click at [186, 193] on span "5" at bounding box center [186, 195] width 11 height 11
type input "Sep 5, 2025"
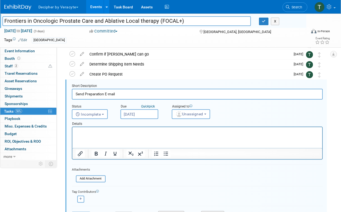
click at [180, 107] on div "Assigned to" at bounding box center [200, 106] width 57 height 5
click at [180, 110] on button "Unassigned" at bounding box center [191, 114] width 38 height 10
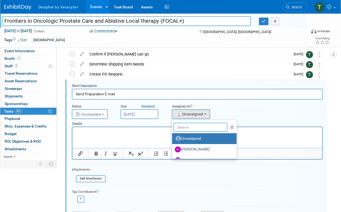
click at [183, 130] on input "text" at bounding box center [201, 127] width 54 height 9
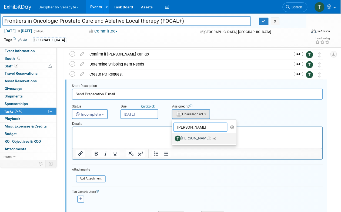
type input "tony"
click at [187, 141] on label "Tony Alvarado (me)" at bounding box center [203, 138] width 57 height 9
click at [173, 140] on input "Tony Alvarado (me)" at bounding box center [172, 138] width 4 height 4
select select "3ceeba8c-a19a-4597-a609-6fba7c9a515a"
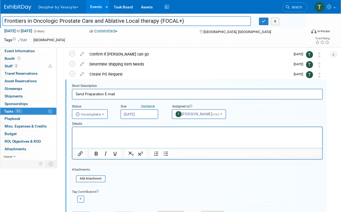
scroll to position [118, 0]
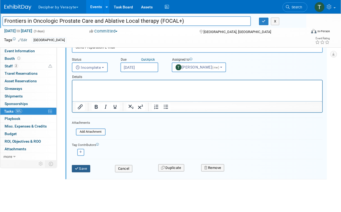
click at [78, 170] on button "Save" at bounding box center [81, 169] width 18 height 8
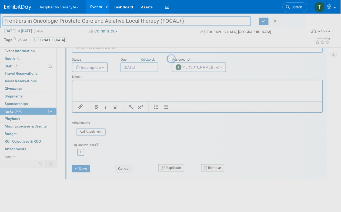
scroll to position [0, 0]
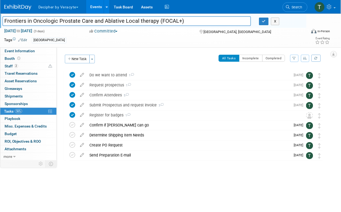
click at [94, 10] on link "Events" at bounding box center [96, 7] width 20 height 14
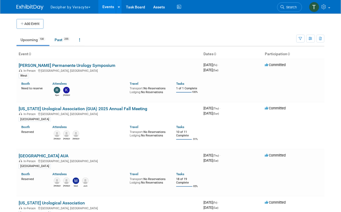
scroll to position [2748, 0]
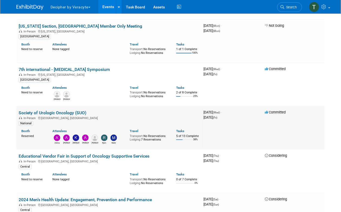
click at [67, 110] on link "Society of Urologic Oncology (SUO)" at bounding box center [53, 112] width 68 height 5
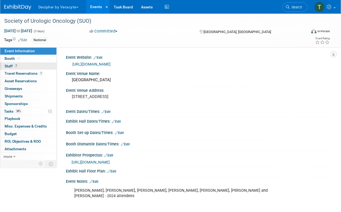
click at [35, 62] on link "7 Staff 7" at bounding box center [28, 65] width 56 height 7
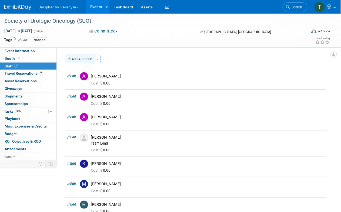
click at [88, 57] on button "Add Attendee" at bounding box center [80, 59] width 31 height 9
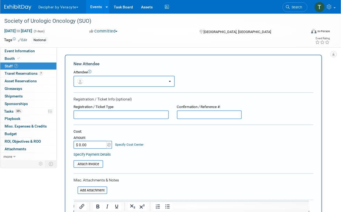
click at [92, 82] on button "button" at bounding box center [124, 81] width 101 height 11
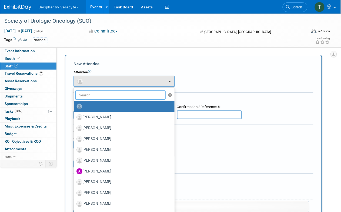
click at [93, 94] on input "text" at bounding box center [120, 94] width 91 height 9
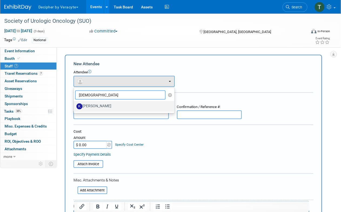
type input "[DEMOGRAPHIC_DATA]"
click at [95, 108] on label "[PERSON_NAME]" at bounding box center [123, 106] width 93 height 9
click at [75, 107] on input "[PERSON_NAME]" at bounding box center [73, 106] width 4 height 4
select select "5474287b-3749-4a32-bcea-7af48ee8666f"
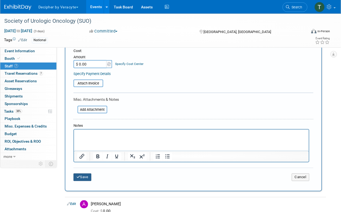
click at [84, 180] on button "Save" at bounding box center [83, 177] width 18 height 8
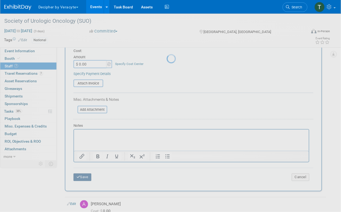
scroll to position [89, 0]
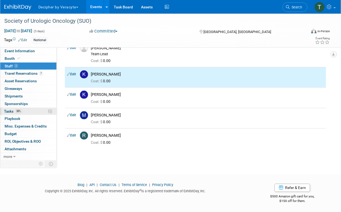
click at [34, 112] on link "38% Tasks 38%" at bounding box center [28, 111] width 56 height 7
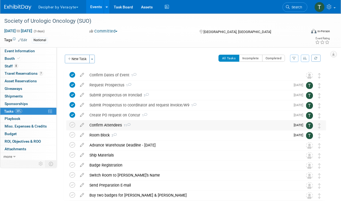
click at [101, 126] on div "Confirm Attendees 11" at bounding box center [189, 124] width 204 height 9
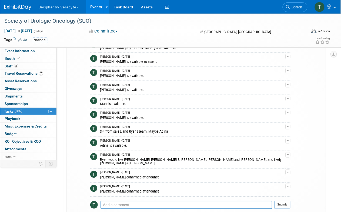
scroll to position [108, 0]
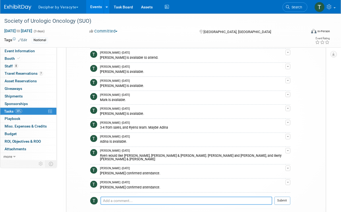
click at [138, 197] on textarea at bounding box center [187, 201] width 172 height 8
type textarea "Kathryn confirmed attendance"
click at [286, 197] on button "Submit" at bounding box center [283, 201] width 16 height 8
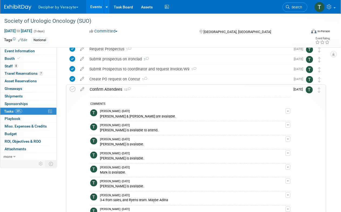
scroll to position [29, 0]
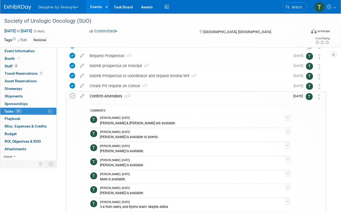
click at [75, 93] on icon at bounding box center [73, 96] width 6 height 6
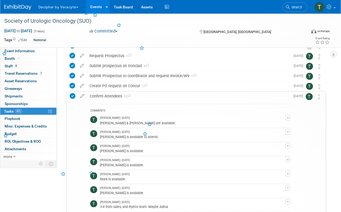
click at [94, 95] on div "Confirm Attendees 12" at bounding box center [189, 95] width 204 height 9
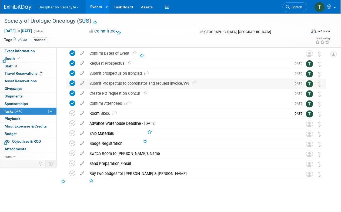
scroll to position [21, 0]
click at [106, 115] on div "Room Block 2" at bounding box center [189, 113] width 204 height 9
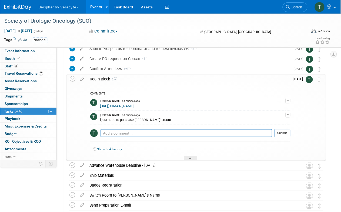
scroll to position [71, 0]
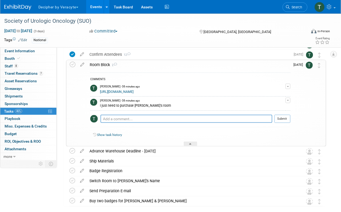
click at [125, 91] on link "https://book.passkey.com/event/50908982/owner/68648/home" at bounding box center [117, 92] width 34 height 4
click at [35, 72] on span "Travel Reservations 7" at bounding box center [24, 73] width 38 height 4
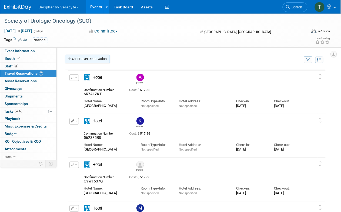
click at [88, 56] on link "Add Travel Reservation" at bounding box center [87, 59] width 45 height 9
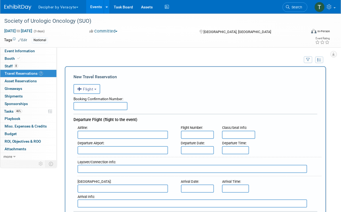
click at [92, 89] on span "Flight" at bounding box center [85, 89] width 16 height 4
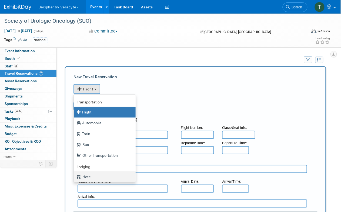
click at [97, 176] on label "Hotel" at bounding box center [104, 176] width 54 height 9
click at [75, 176] on input "Hotel" at bounding box center [73, 176] width 4 height 4
select select "6"
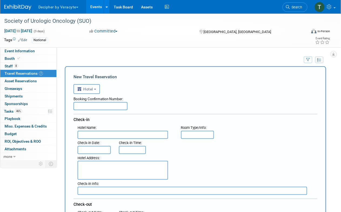
click at [96, 107] on input "text" at bounding box center [101, 106] width 54 height 8
paste input "BTIABMYG"
type input "BTIABMYG"
click at [101, 134] on input "text" at bounding box center [123, 135] width 91 height 8
paste input "Sheraton Phoenix Downtown"
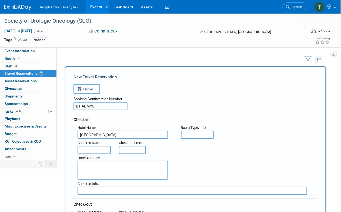
type input "Sheraton Phoenix Downtown"
click at [98, 151] on input "text" at bounding box center [94, 150] width 33 height 8
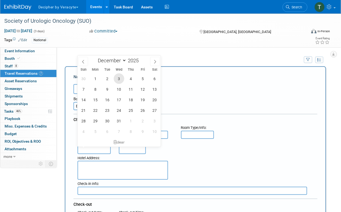
click at [119, 80] on span "3" at bounding box center [119, 78] width 11 height 11
type input "Dec 3, 2025"
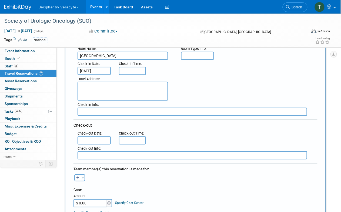
scroll to position [81, 0]
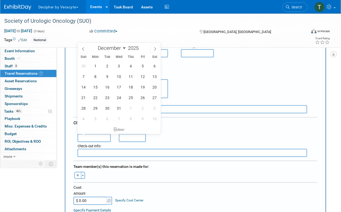
click at [104, 134] on input "text" at bounding box center [94, 138] width 33 height 8
click at [143, 63] on span "5" at bounding box center [143, 66] width 11 height 11
type input "Dec 5, 2025"
click at [93, 202] on input "$ 0.00" at bounding box center [91, 201] width 34 height 8
paste input "517.86"
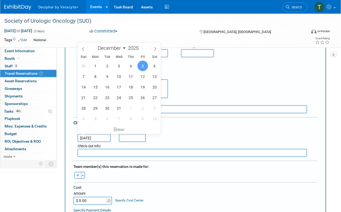
type input "$ 517.86"
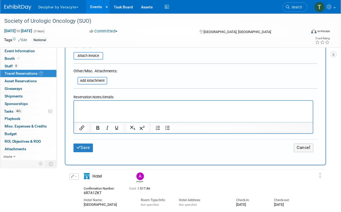
scroll to position [262, 0]
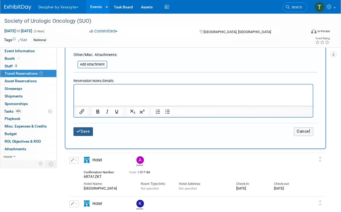
click at [84, 128] on button "Save" at bounding box center [83, 131] width 19 height 8
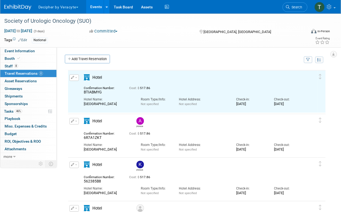
scroll to position [0, 0]
click at [74, 77] on button "button" at bounding box center [74, 77] width 9 height 6
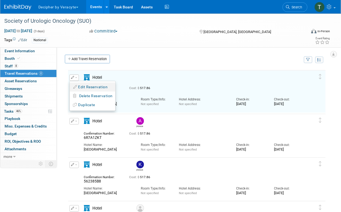
click at [78, 83] on button "Edit Reservation" at bounding box center [93, 87] width 46 height 8
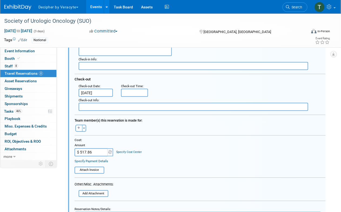
scroll to position [115, 0]
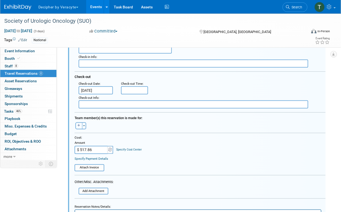
click at [80, 127] on button "button" at bounding box center [78, 125] width 7 height 7
select select
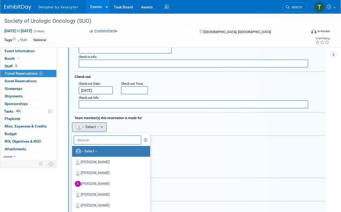
click at [90, 137] on input "text" at bounding box center [108, 140] width 68 height 9
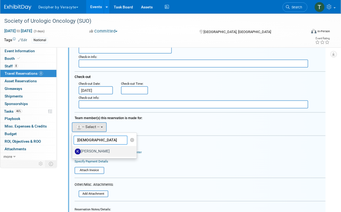
type input "kath"
click at [92, 150] on label "Kathryn Pellegrini" at bounding box center [103, 151] width 57 height 9
click at [73, 150] on input "Kathryn Pellegrini" at bounding box center [72, 151] width 4 height 4
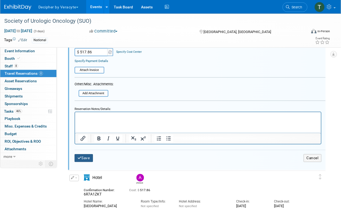
click at [90, 157] on button "Save" at bounding box center [84, 158] width 18 height 8
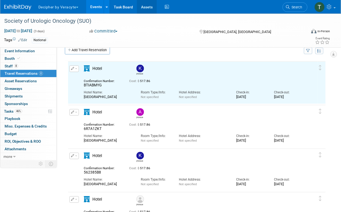
scroll to position [0, 0]
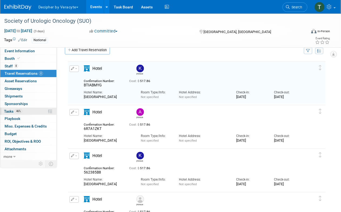
click at [33, 108] on link "46% Tasks 46%" at bounding box center [28, 111] width 56 height 7
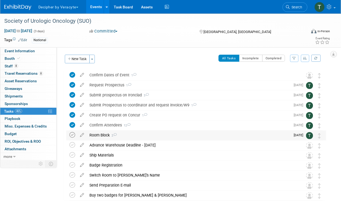
click at [71, 137] on icon at bounding box center [73, 135] width 6 height 6
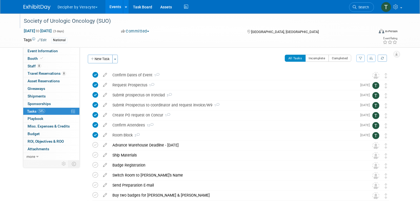
scroll to position [3, 0]
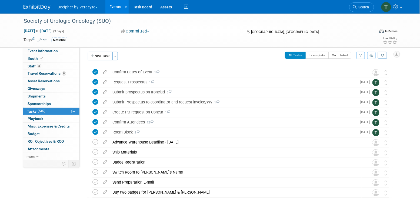
click at [118, 5] on link "Events" at bounding box center [115, 7] width 20 height 14
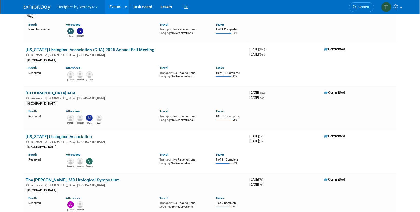
scroll to position [62, 0]
